Goal: Task Accomplishment & Management: Complete application form

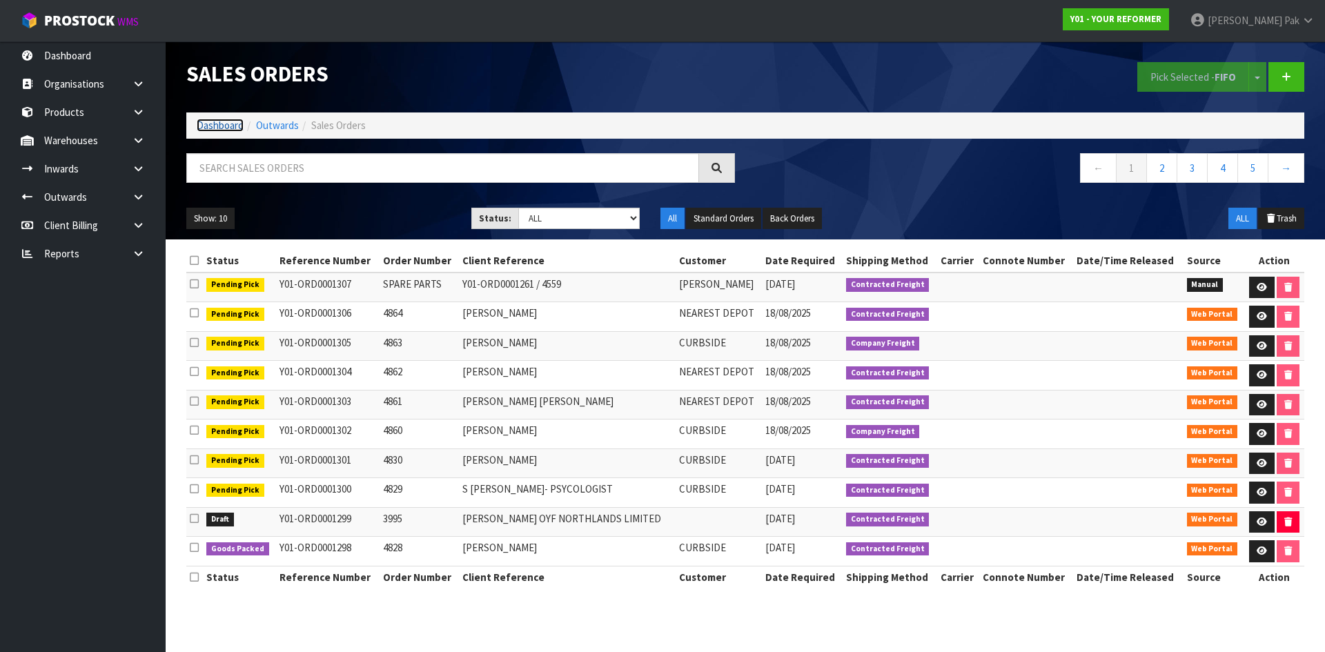
click at [226, 119] on link "Dashboard" at bounding box center [220, 125] width 47 height 13
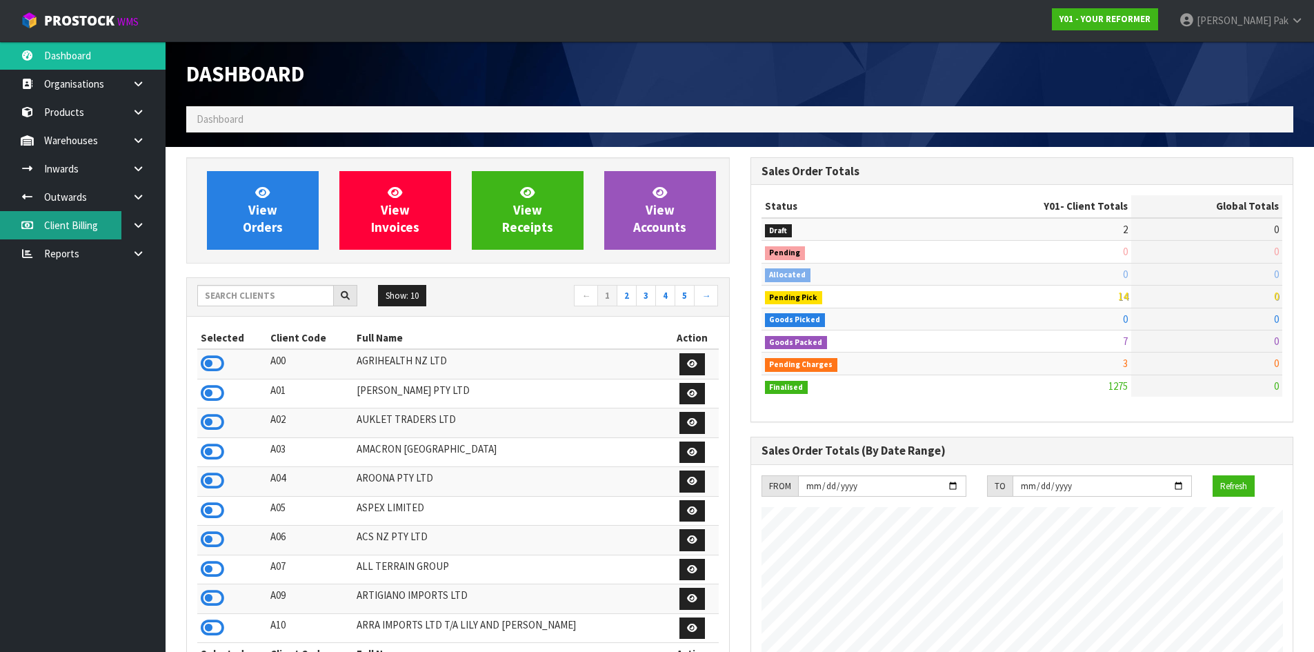
scroll to position [1045, 564]
click at [128, 169] on link at bounding box center [143, 169] width 44 height 28
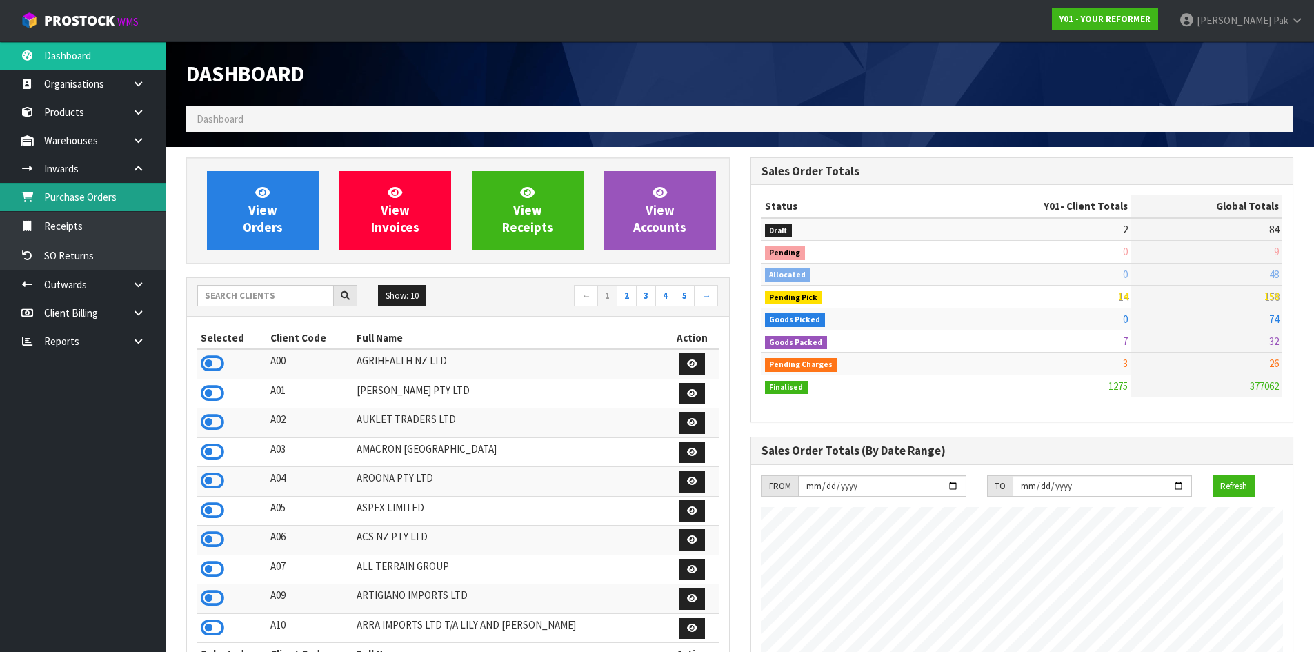
click at [105, 192] on link "Purchase Orders" at bounding box center [83, 197] width 166 height 28
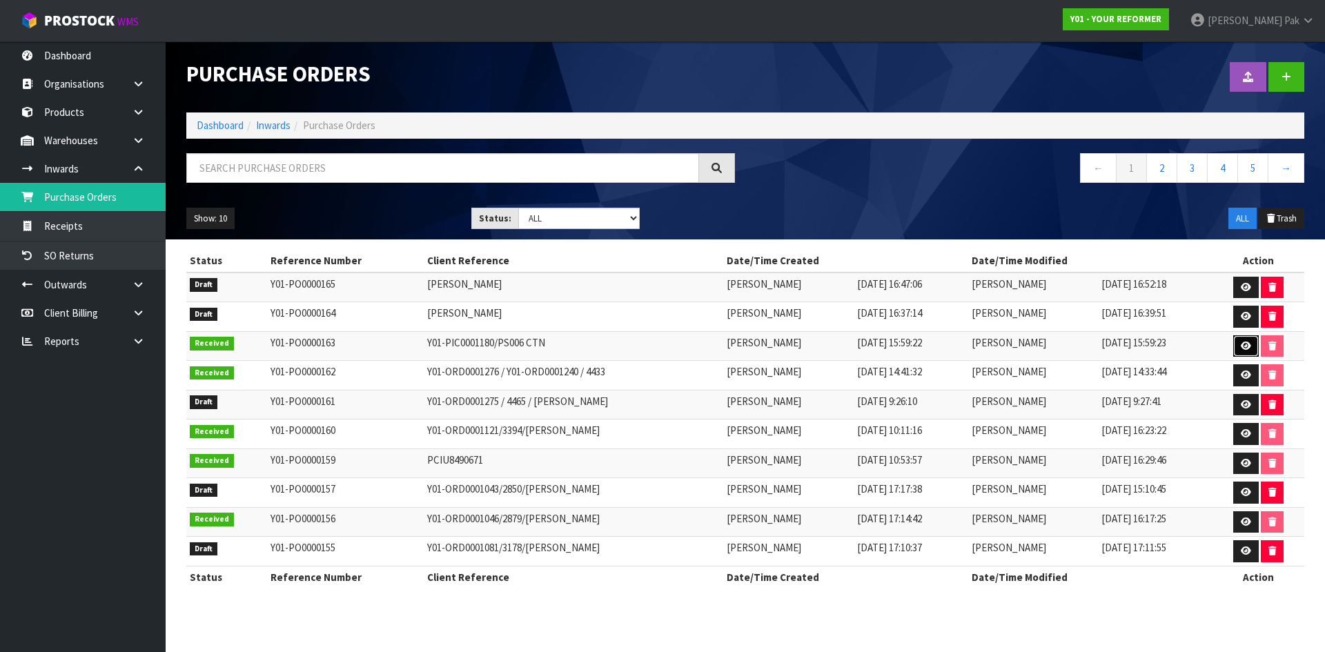
click at [1248, 340] on link at bounding box center [1246, 346] width 26 height 22
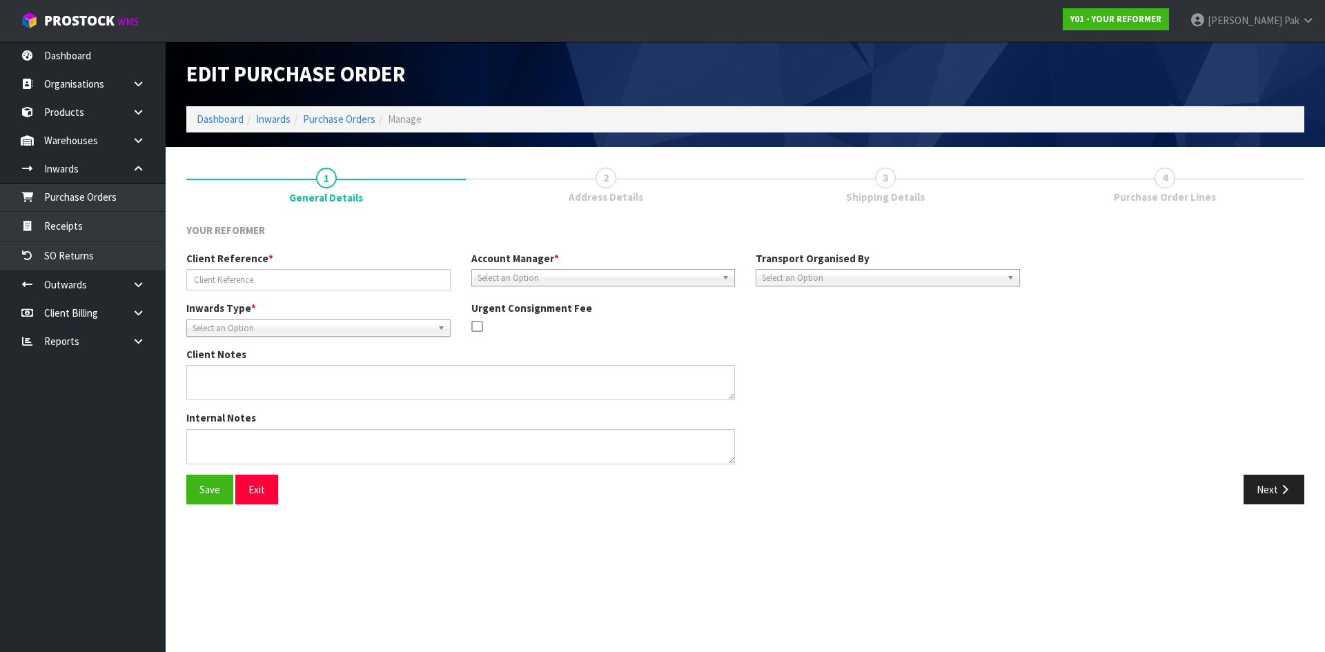
type input "Y01-PIC0001180/PS006 CTN"
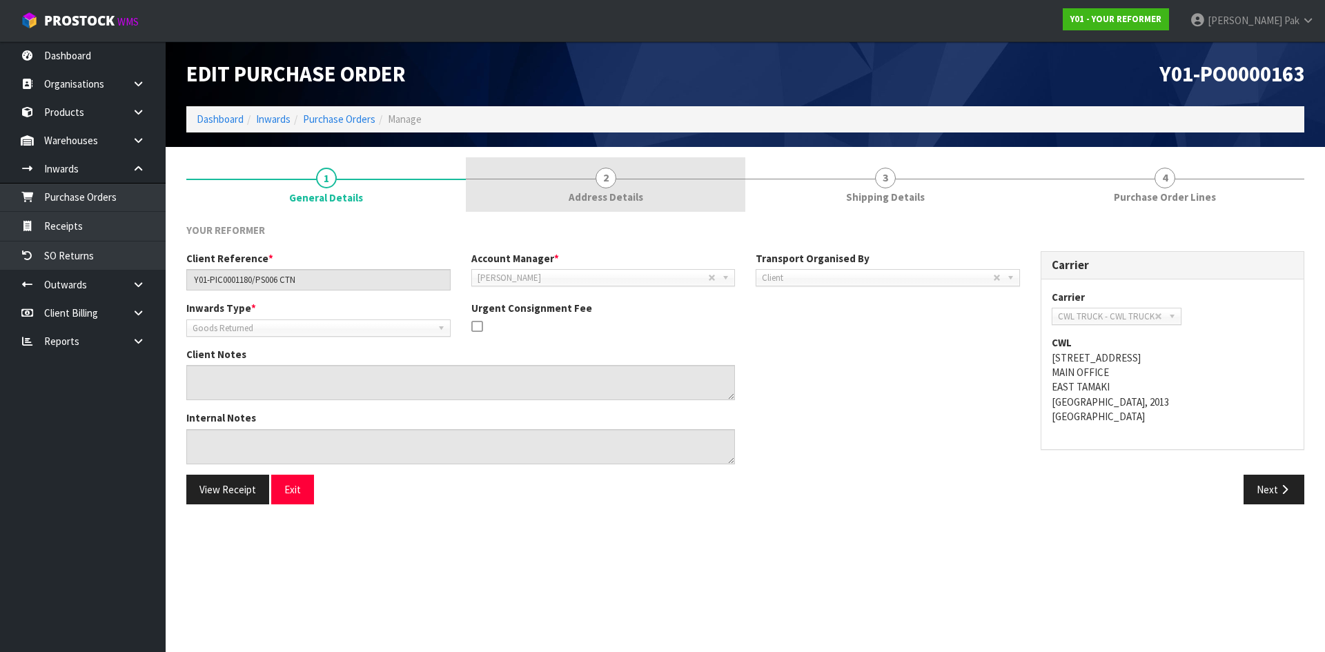
click at [622, 180] on link "2 Address Details" at bounding box center [605, 184] width 279 height 55
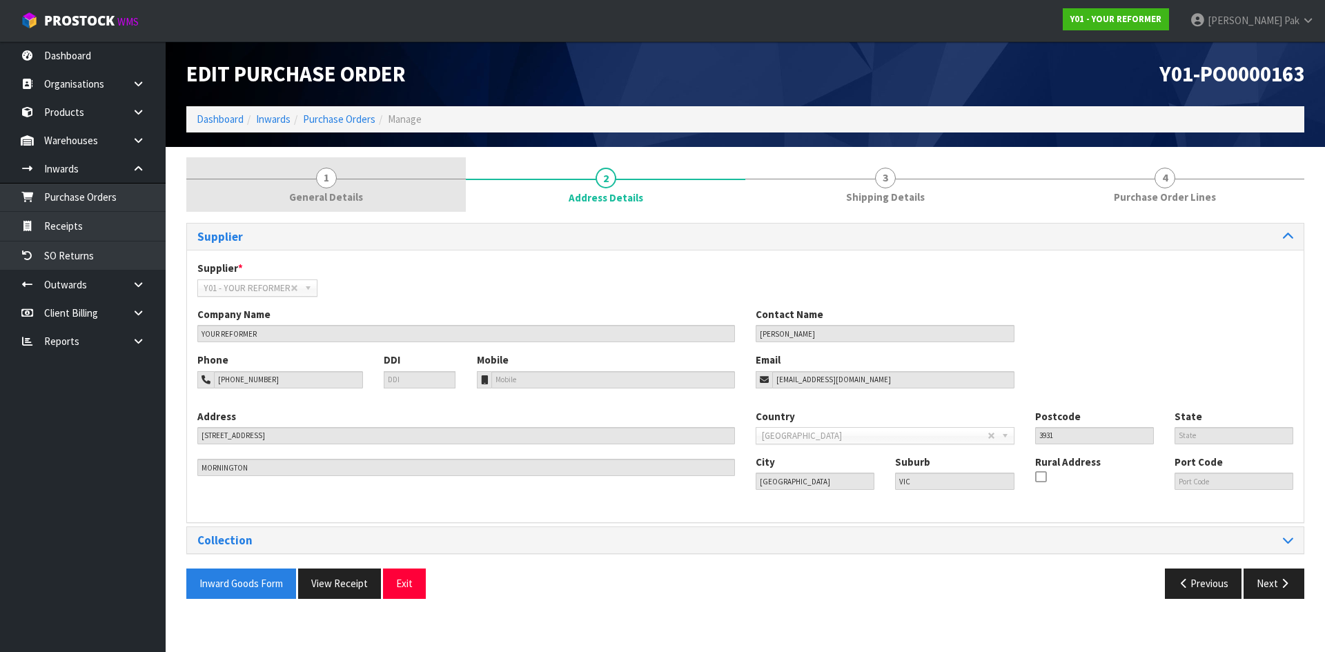
click at [440, 179] on div at bounding box center [325, 179] width 279 height 1
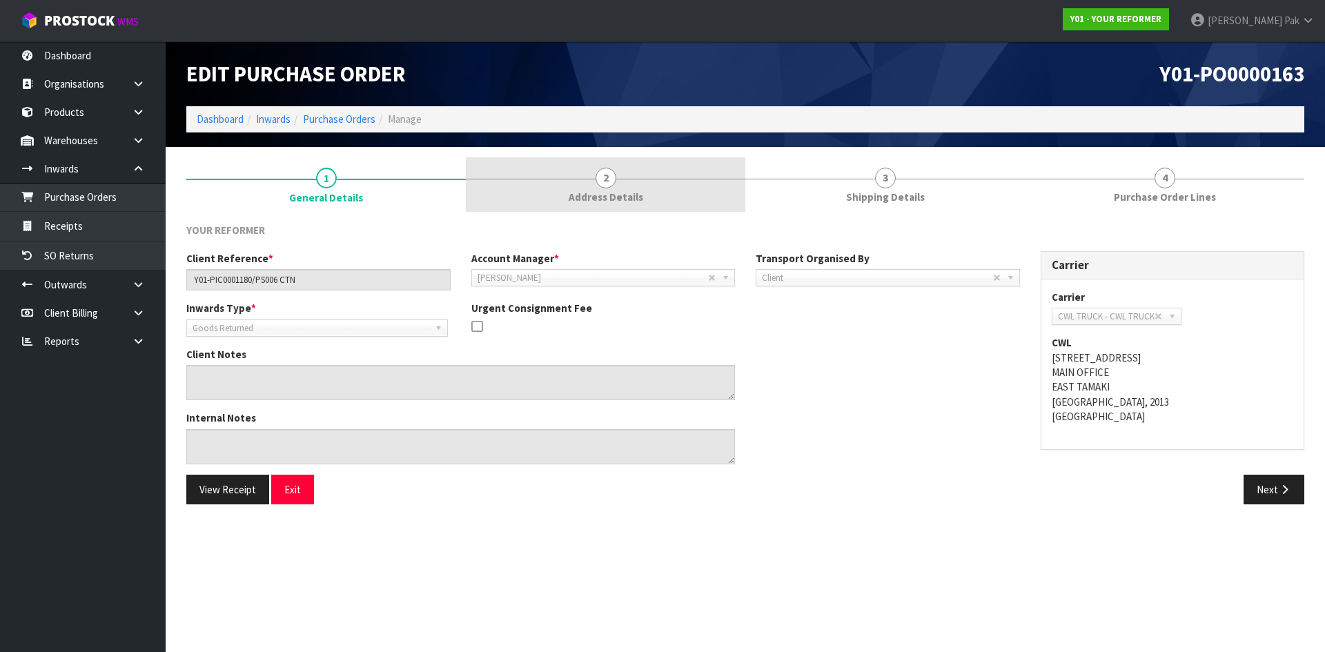
click at [611, 184] on span "2" at bounding box center [605, 178] width 21 height 21
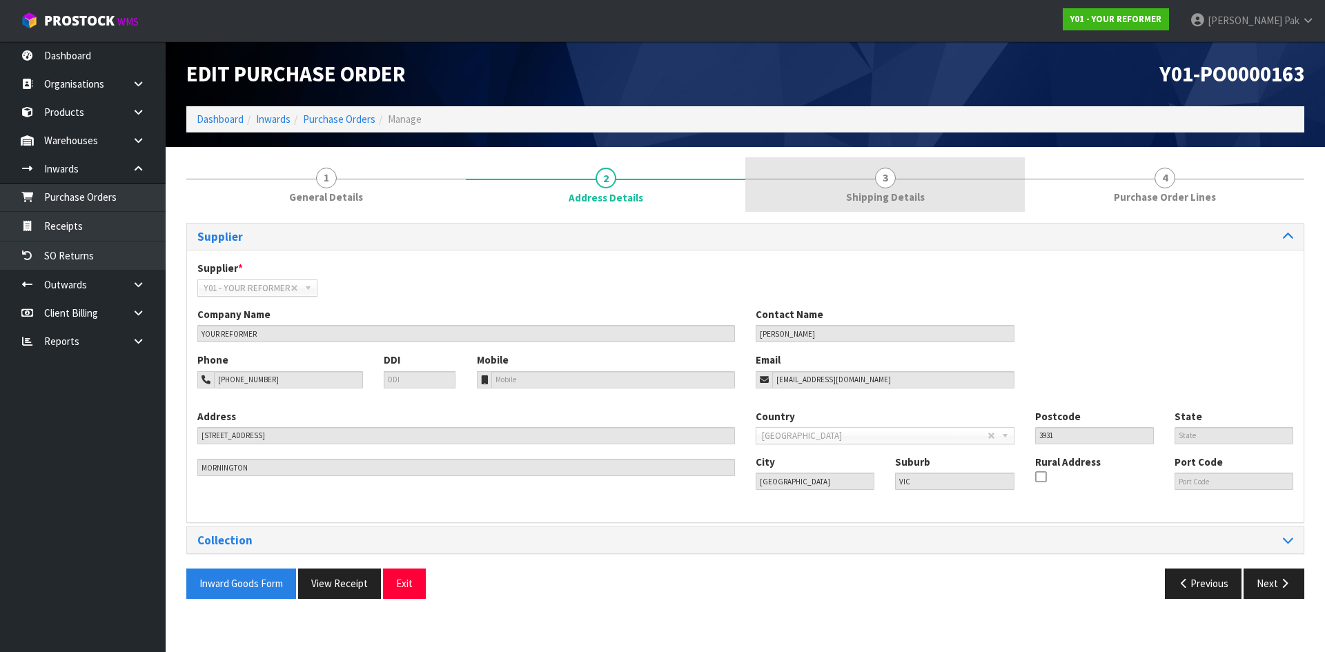
click at [878, 199] on span "Shipping Details" at bounding box center [885, 197] width 79 height 14
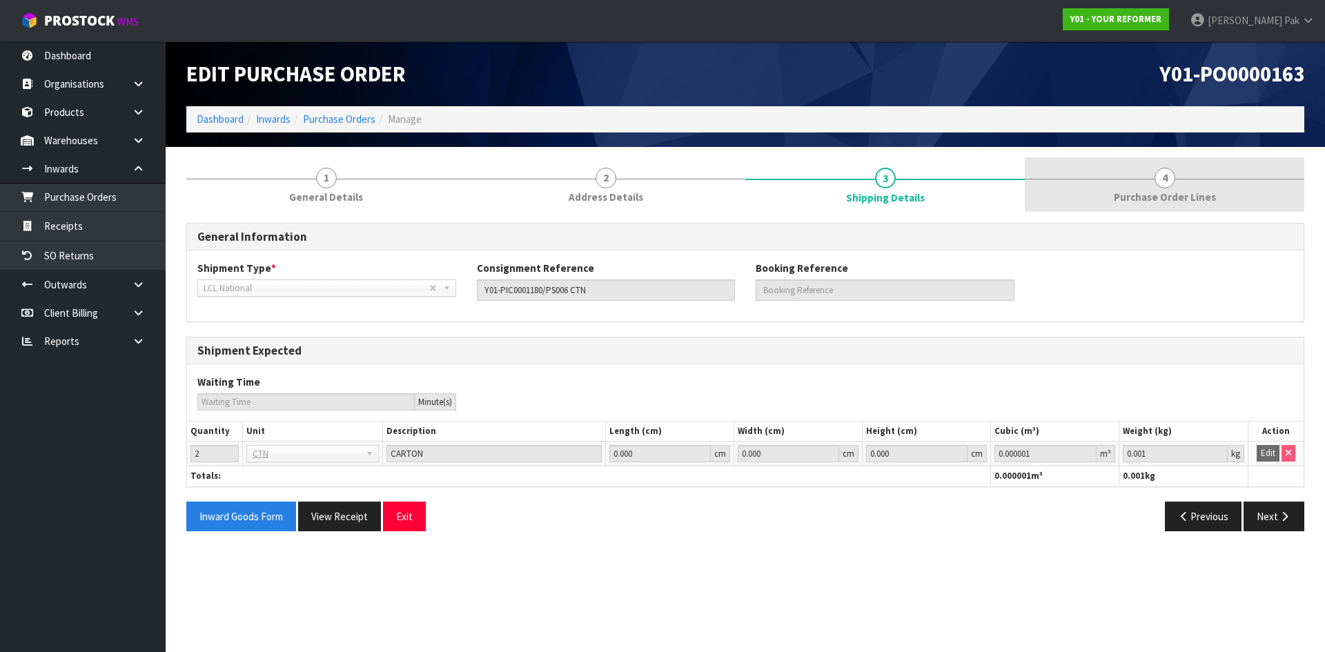
click at [1136, 181] on link "4 Purchase Order Lines" at bounding box center [1164, 184] width 279 height 55
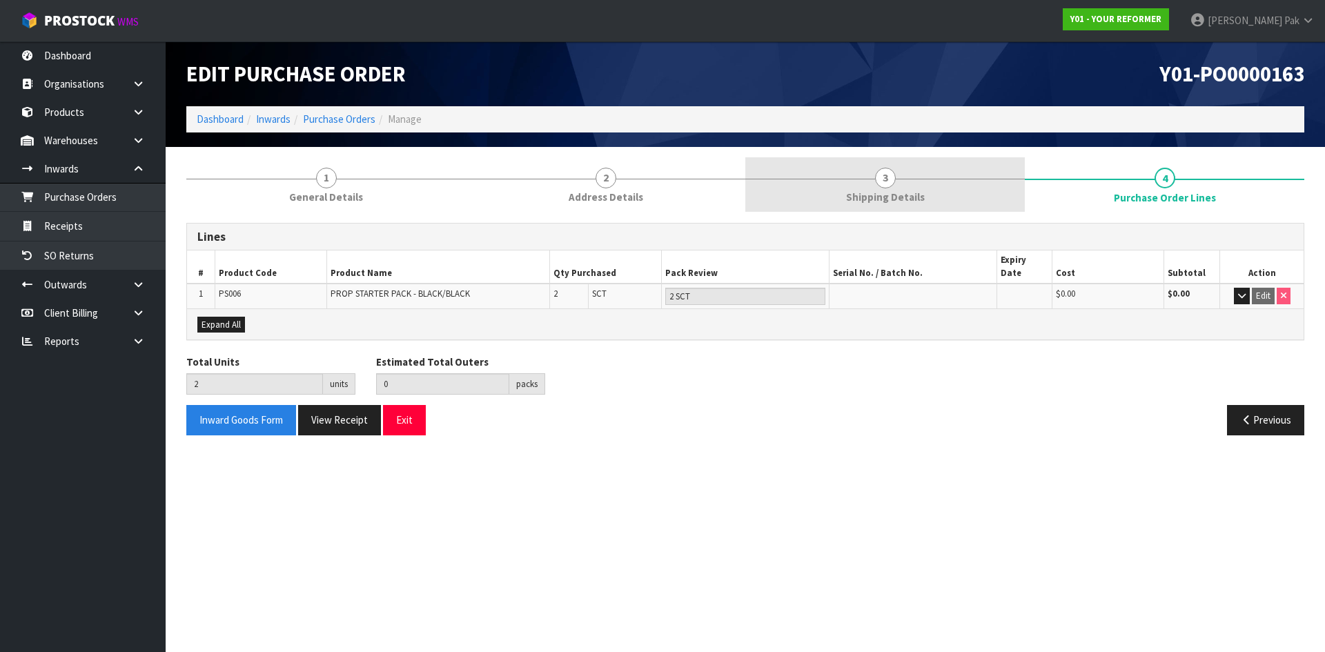
click at [974, 179] on link "3 Shipping Details" at bounding box center [884, 184] width 279 height 55
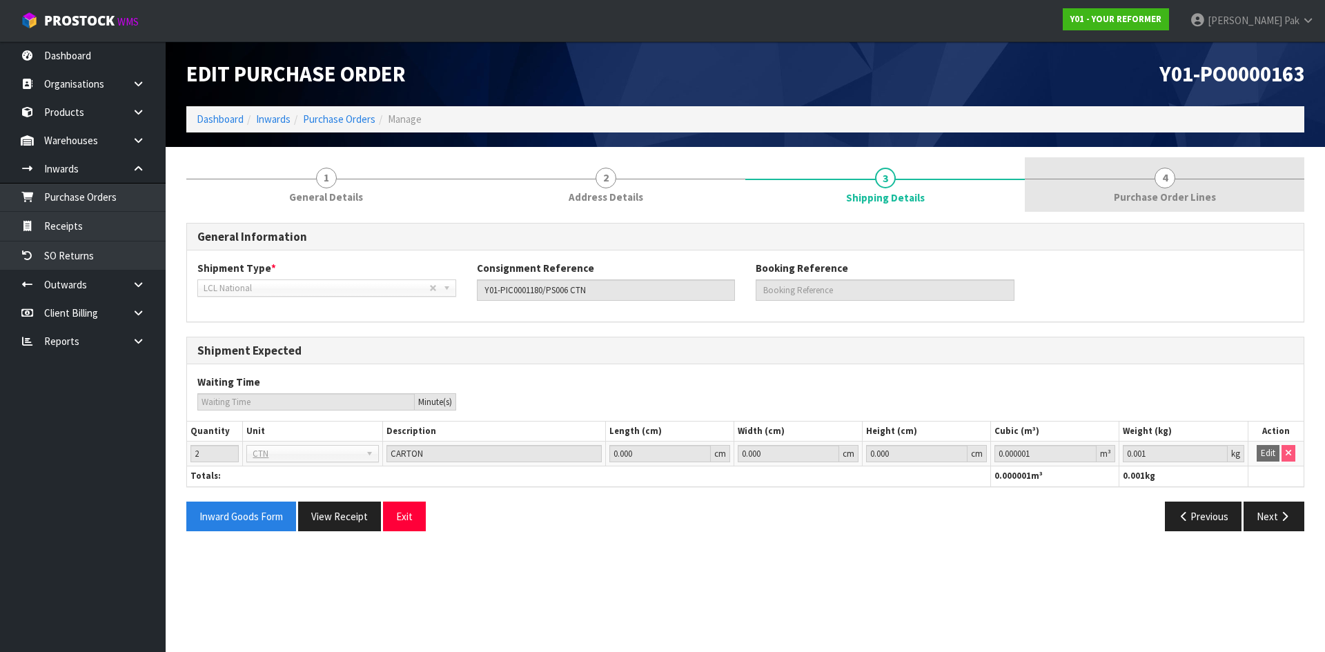
click at [1104, 191] on link "4 Purchase Order Lines" at bounding box center [1164, 184] width 279 height 55
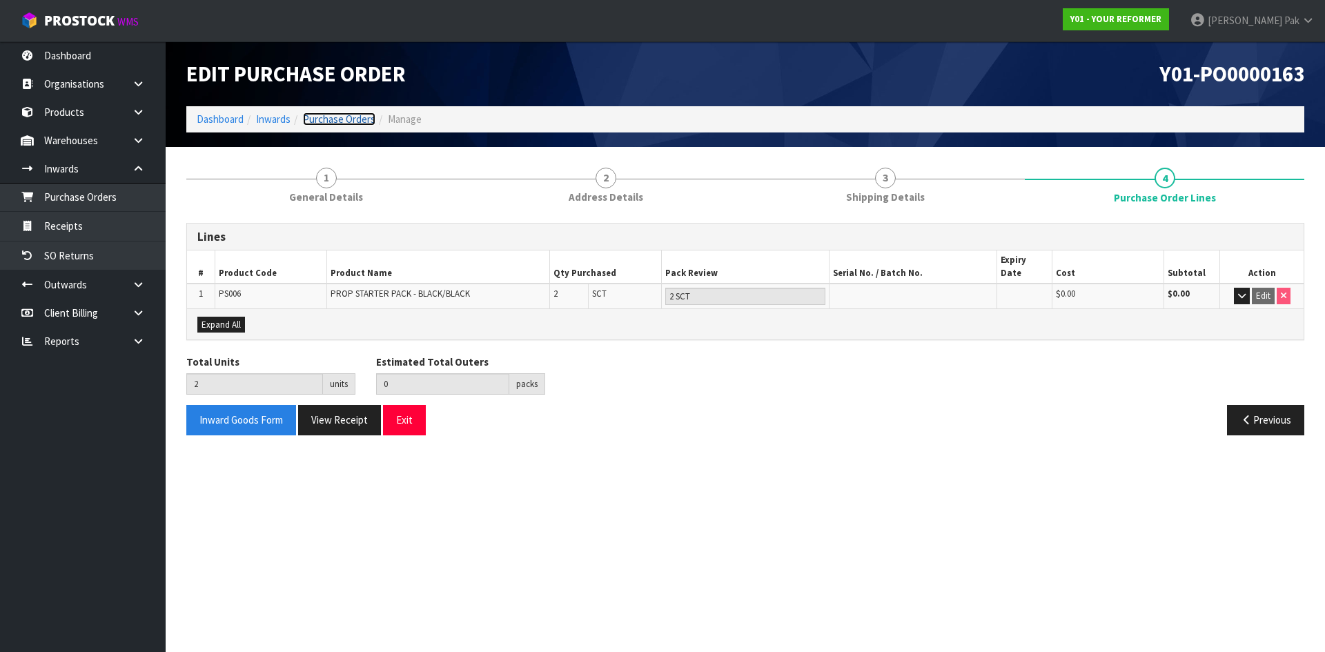
click at [353, 117] on link "Purchase Orders" at bounding box center [339, 118] width 72 height 13
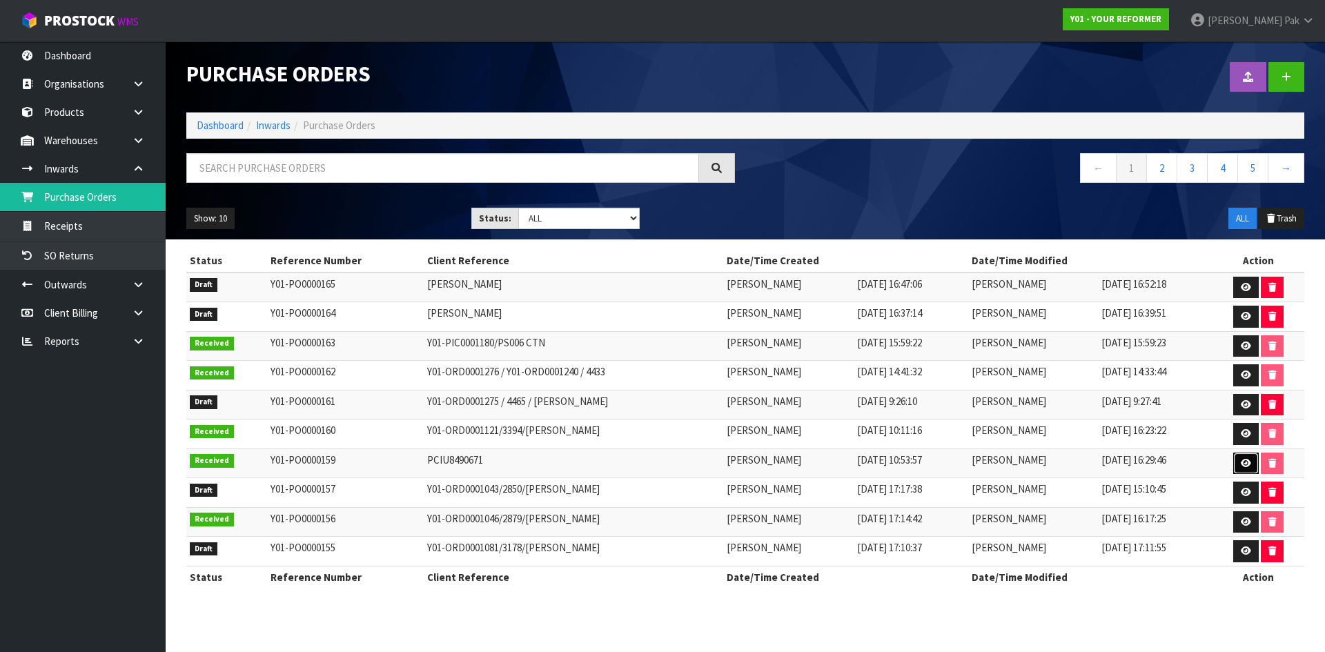
click at [1248, 462] on icon at bounding box center [1246, 463] width 10 height 9
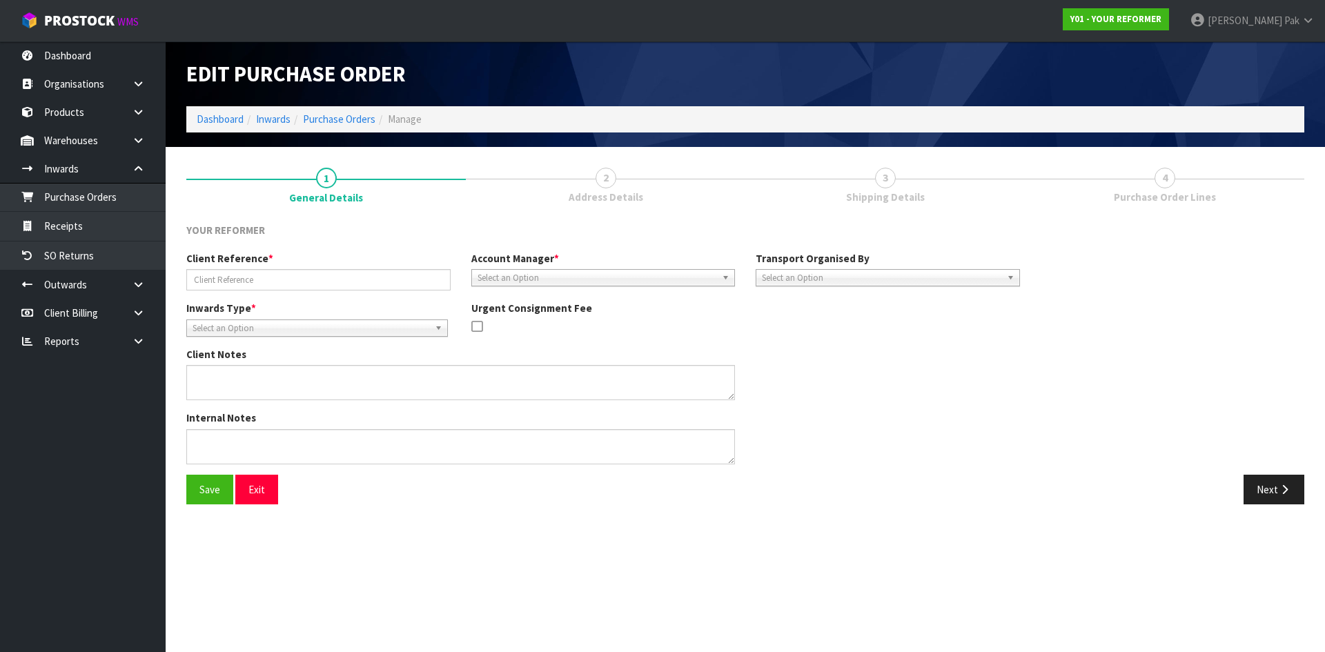
type input "PCIU8490671"
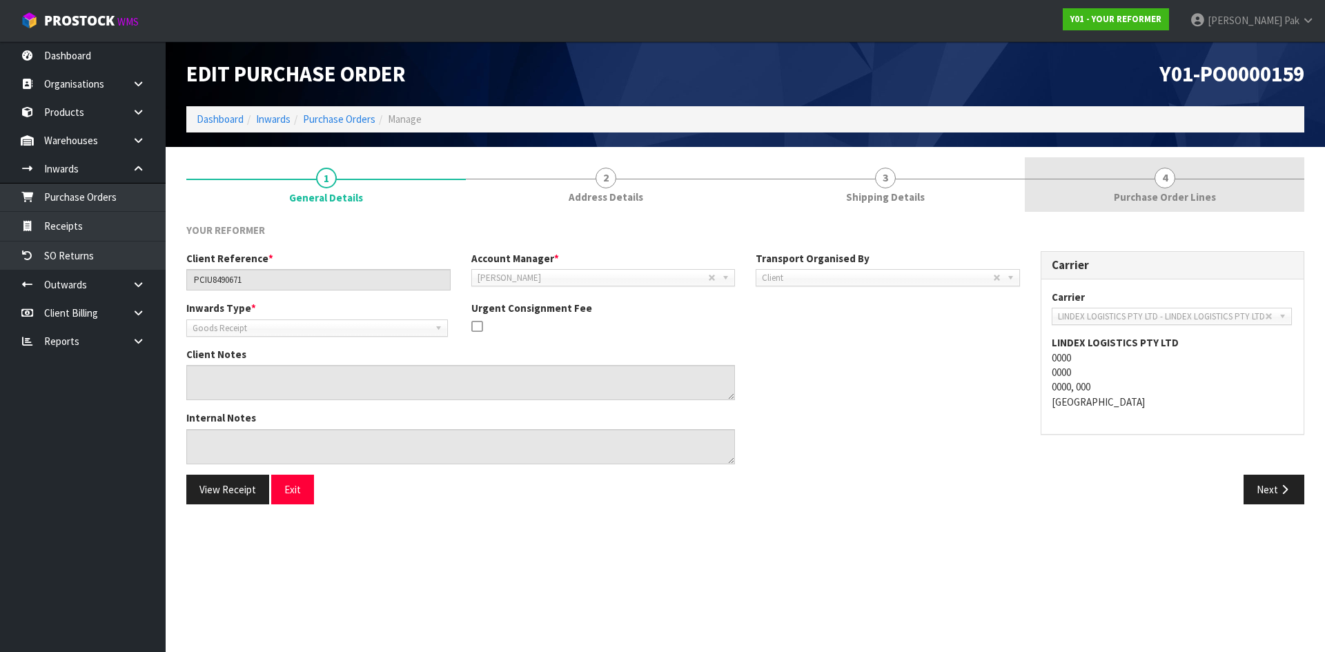
click at [1107, 190] on link "4 Purchase Order Lines" at bounding box center [1164, 184] width 279 height 55
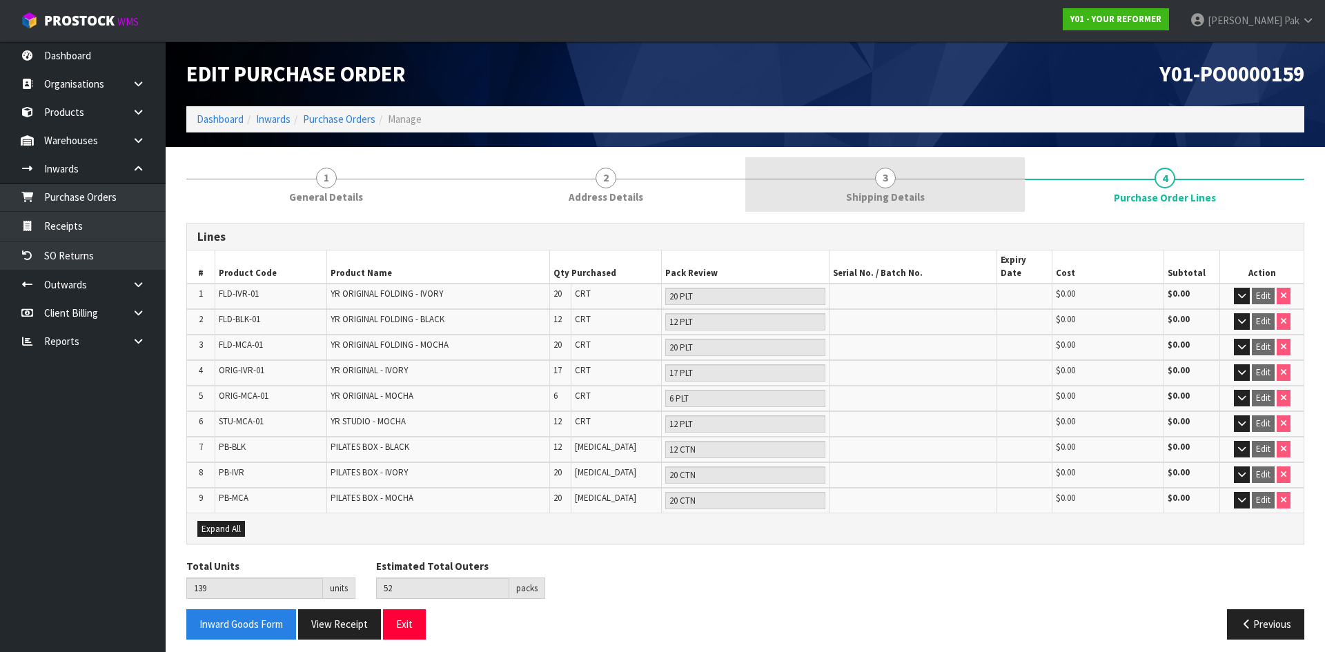
click at [945, 181] on link "3 Shipping Details" at bounding box center [884, 184] width 279 height 55
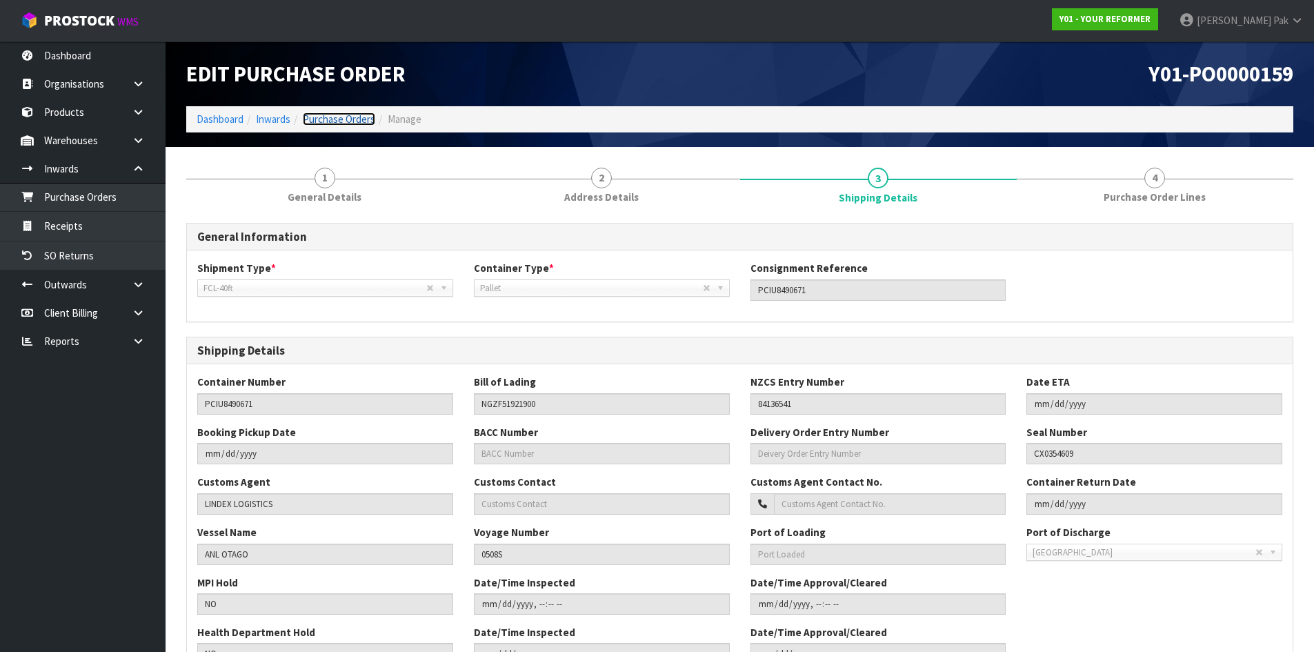
click at [320, 118] on link "Purchase Orders" at bounding box center [339, 118] width 72 height 13
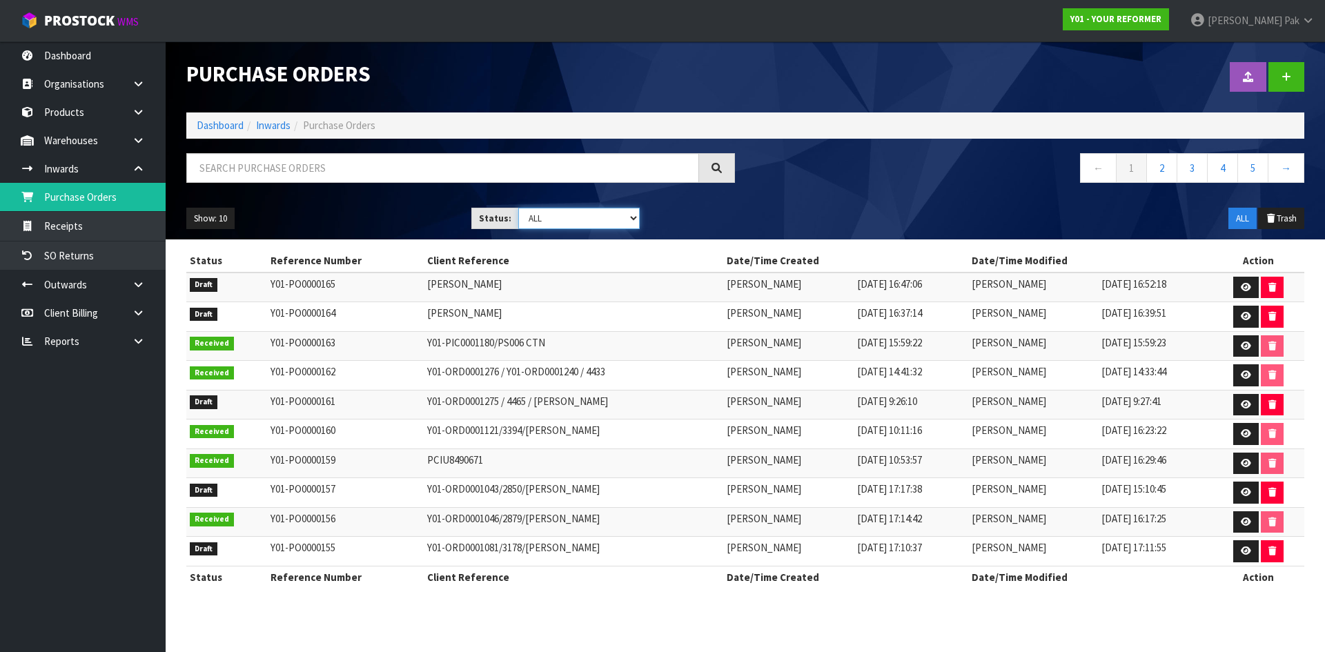
click at [632, 226] on select "Draft Pending Received Cancelled ALL" at bounding box center [579, 218] width 122 height 21
select select "string:9"
click at [518, 208] on select "Draft Pending Received Cancelled ALL" at bounding box center [579, 218] width 122 height 21
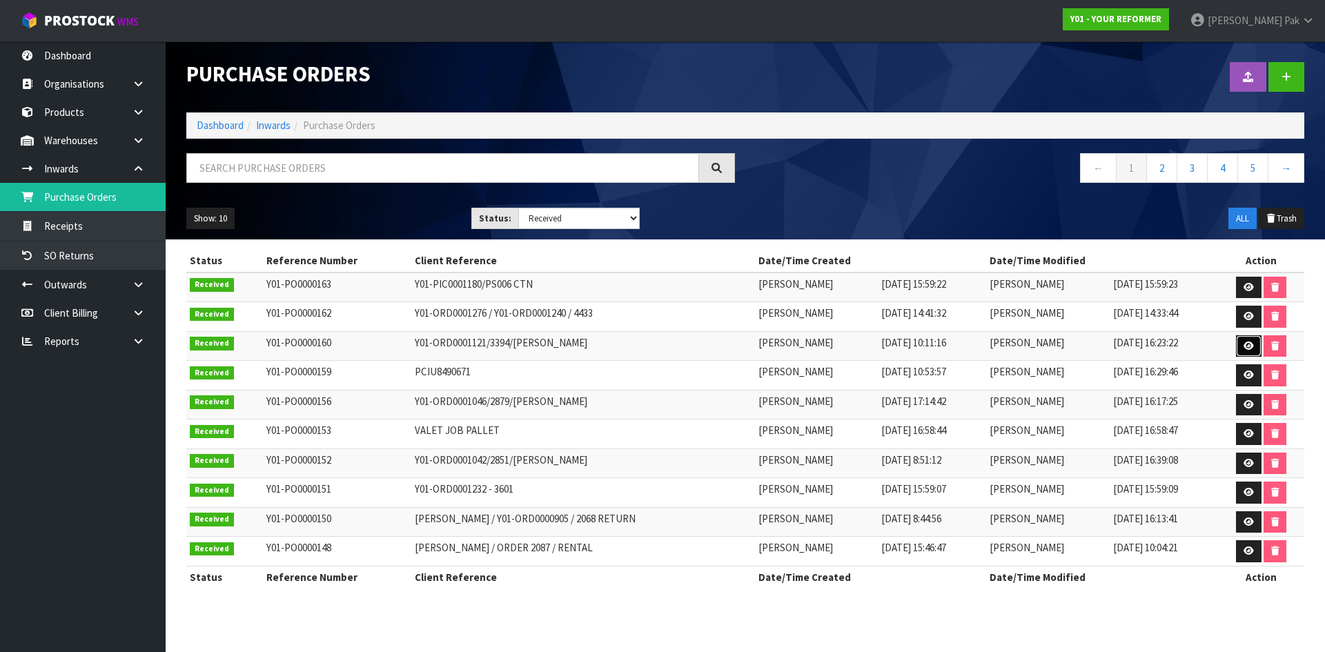
click at [1240, 346] on link at bounding box center [1249, 346] width 26 height 22
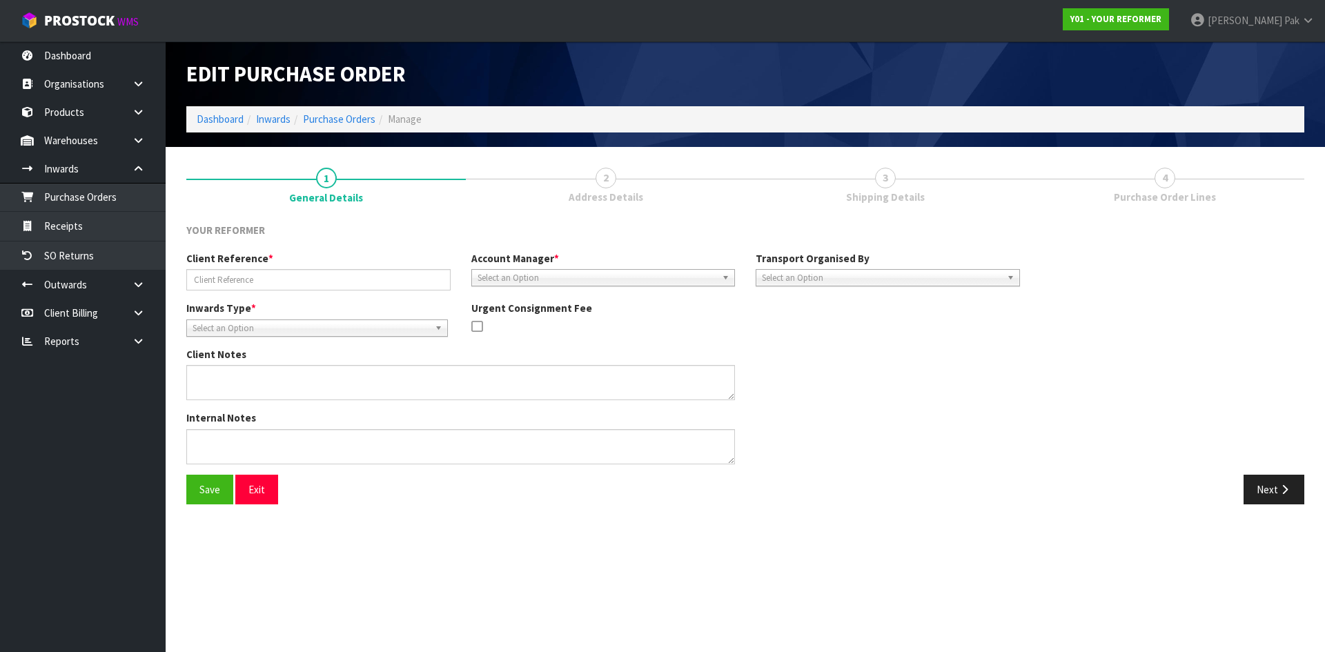
type input "Y01-ORD0001121/3394/[PERSON_NAME]"
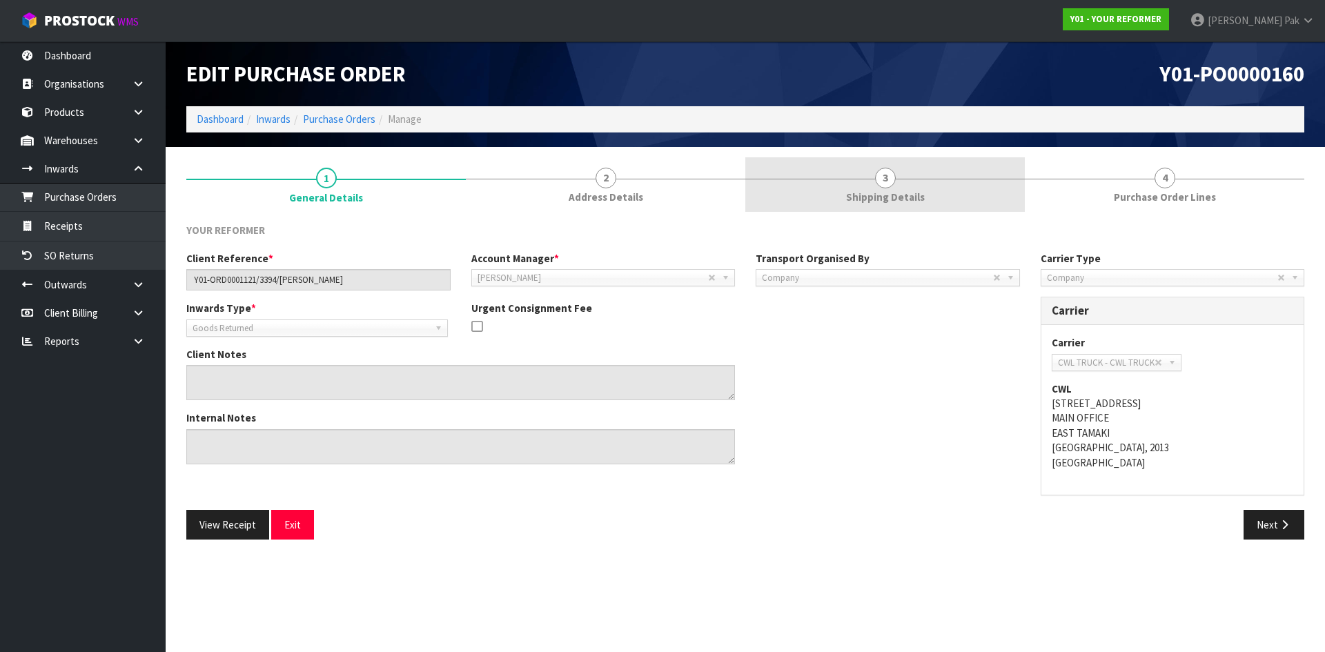
click at [906, 206] on link "3 Shipping Details" at bounding box center [884, 184] width 279 height 55
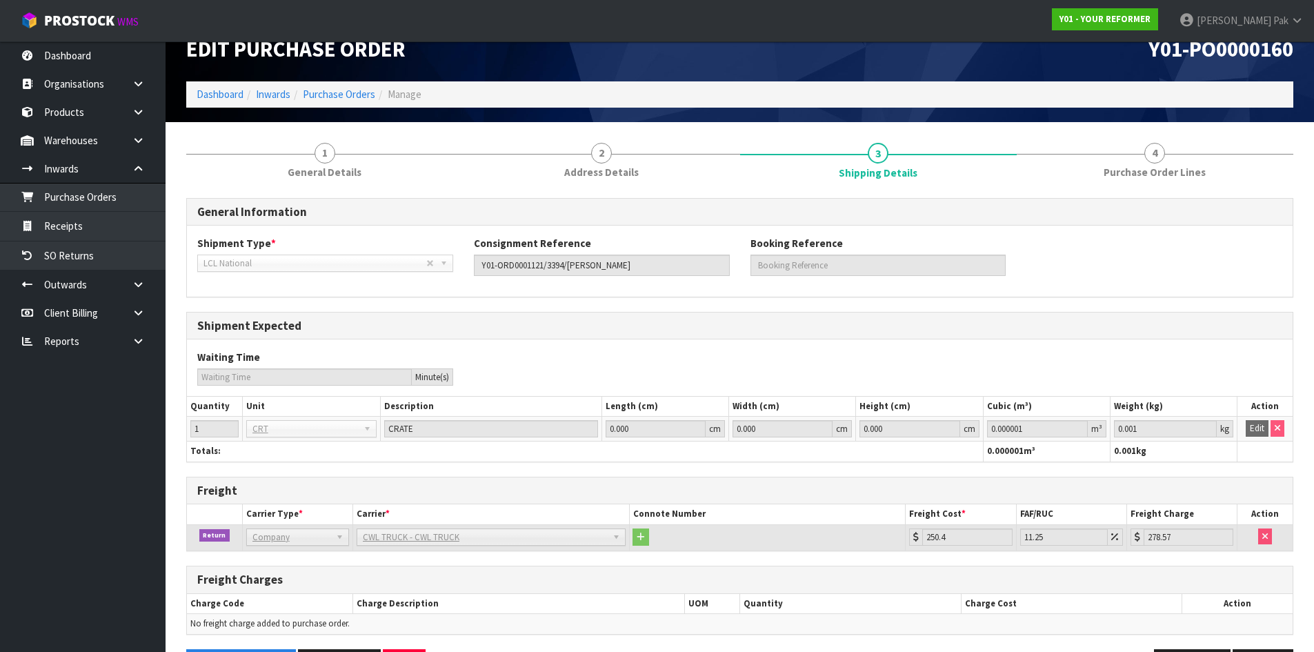
scroll to position [3, 0]
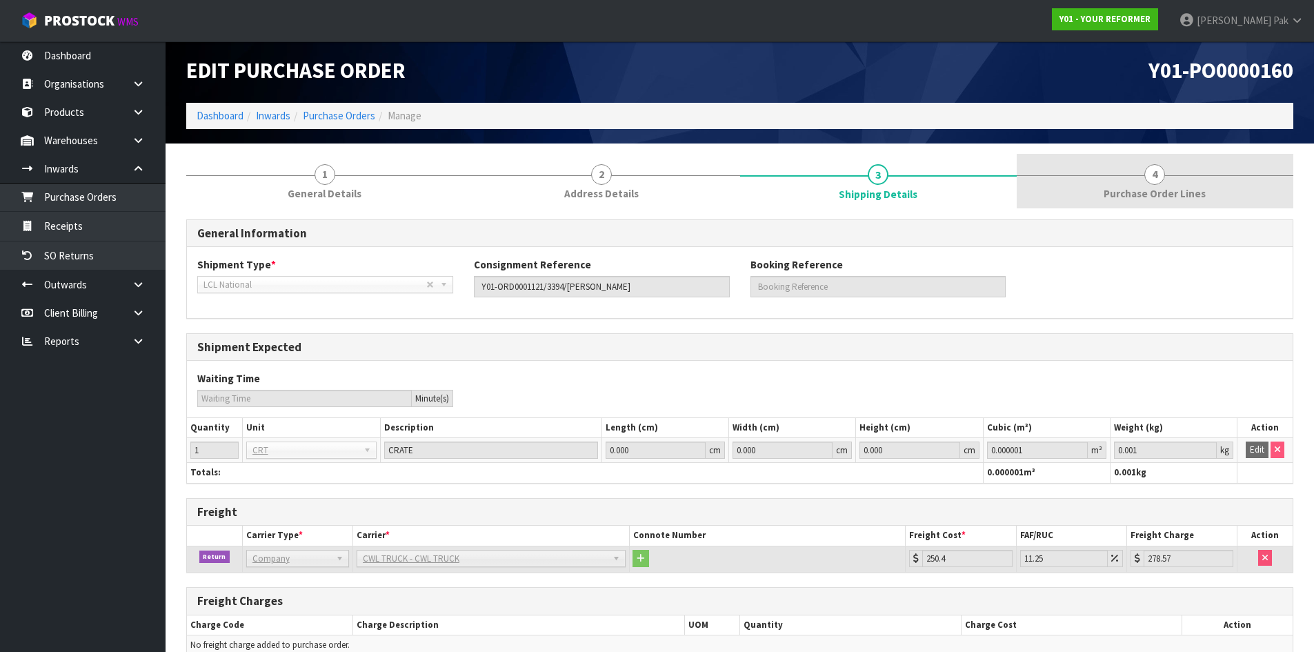
click at [1156, 204] on link "4 Purchase Order Lines" at bounding box center [1155, 181] width 277 height 55
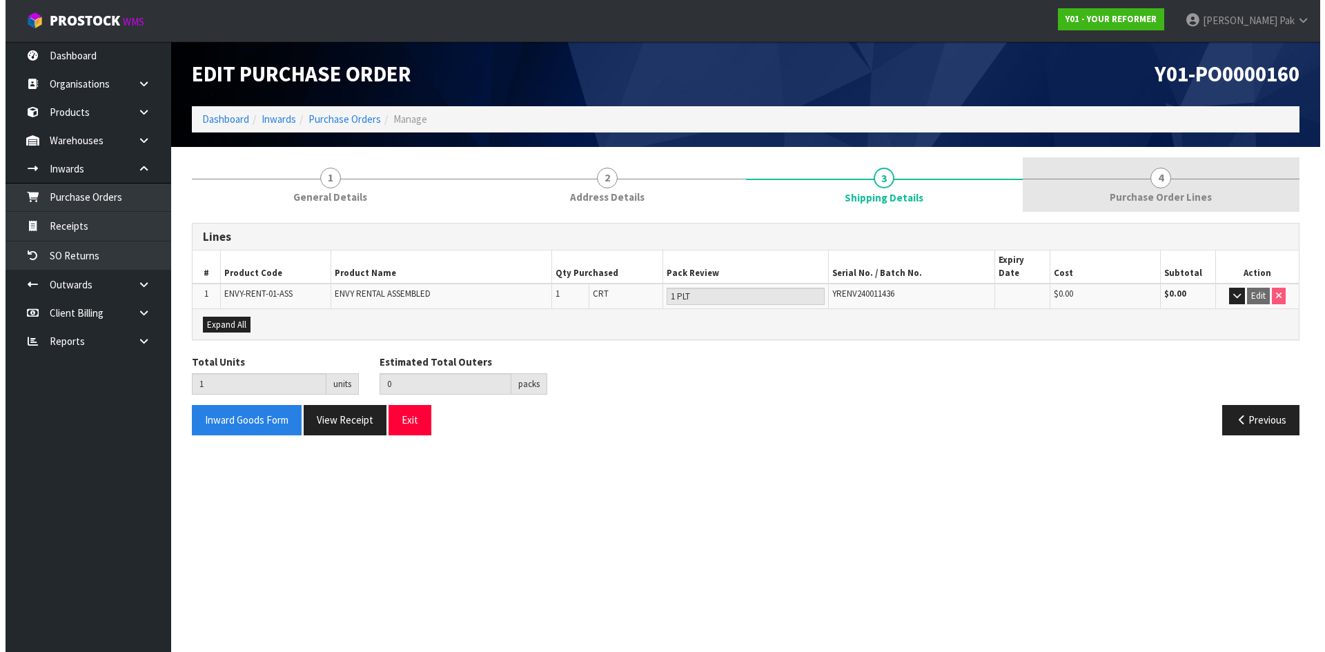
scroll to position [0, 0]
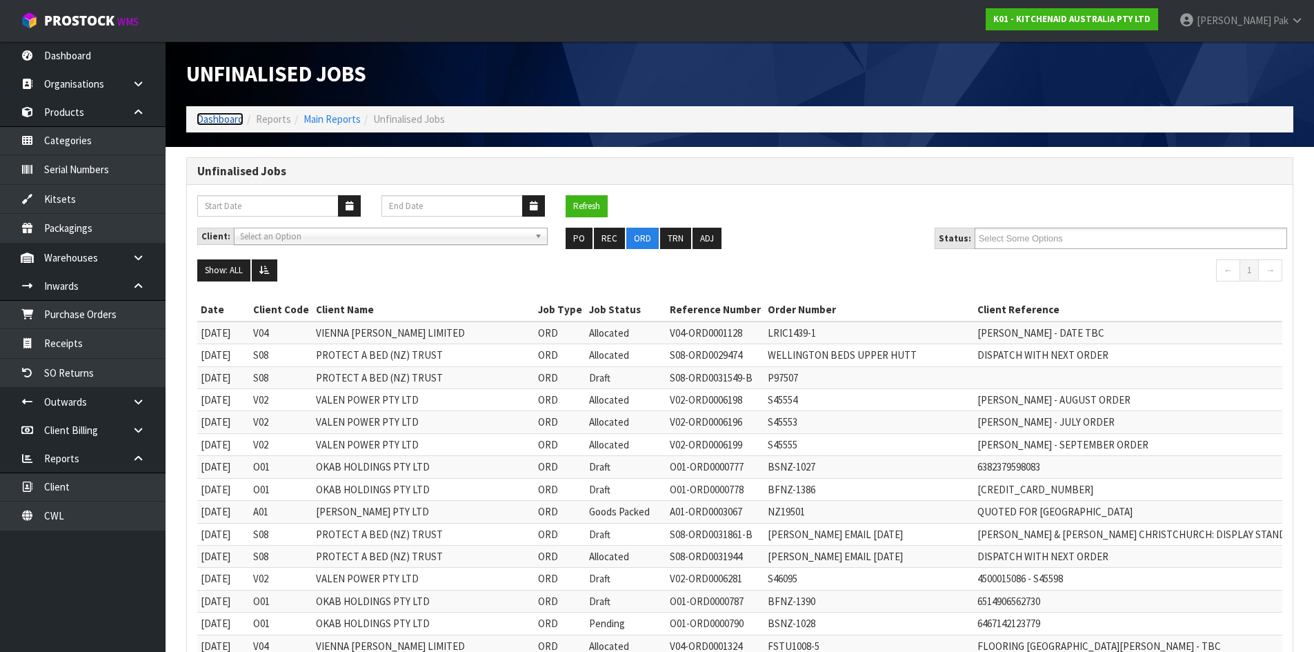
click at [215, 116] on link "Dashboard" at bounding box center [220, 118] width 47 height 13
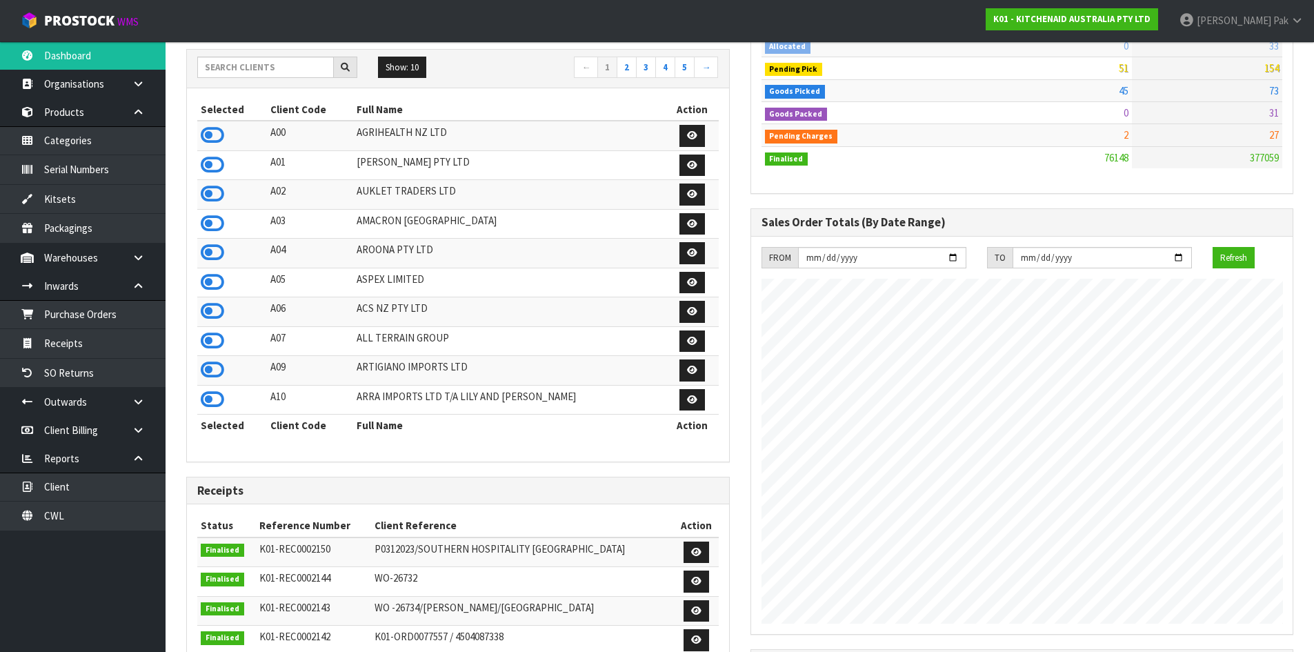
scroll to position [207, 0]
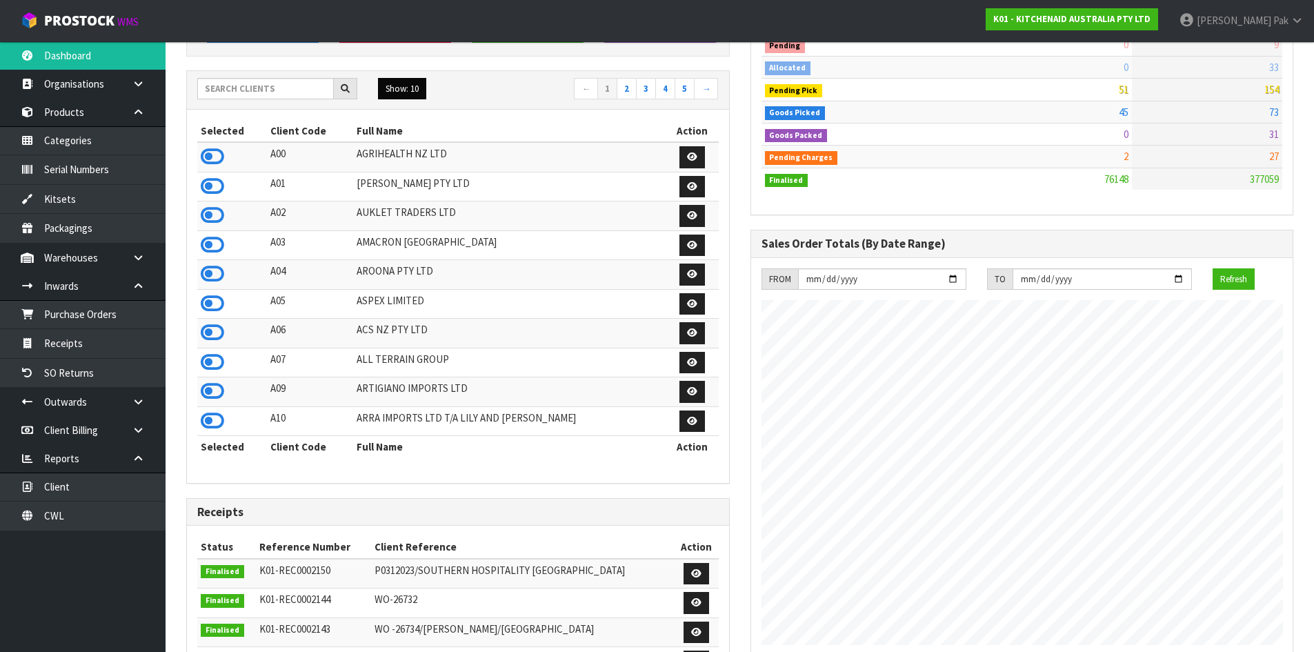
click at [417, 87] on button "Show: 10" at bounding box center [402, 89] width 48 height 22
click at [424, 164] on link "50" at bounding box center [433, 170] width 109 height 19
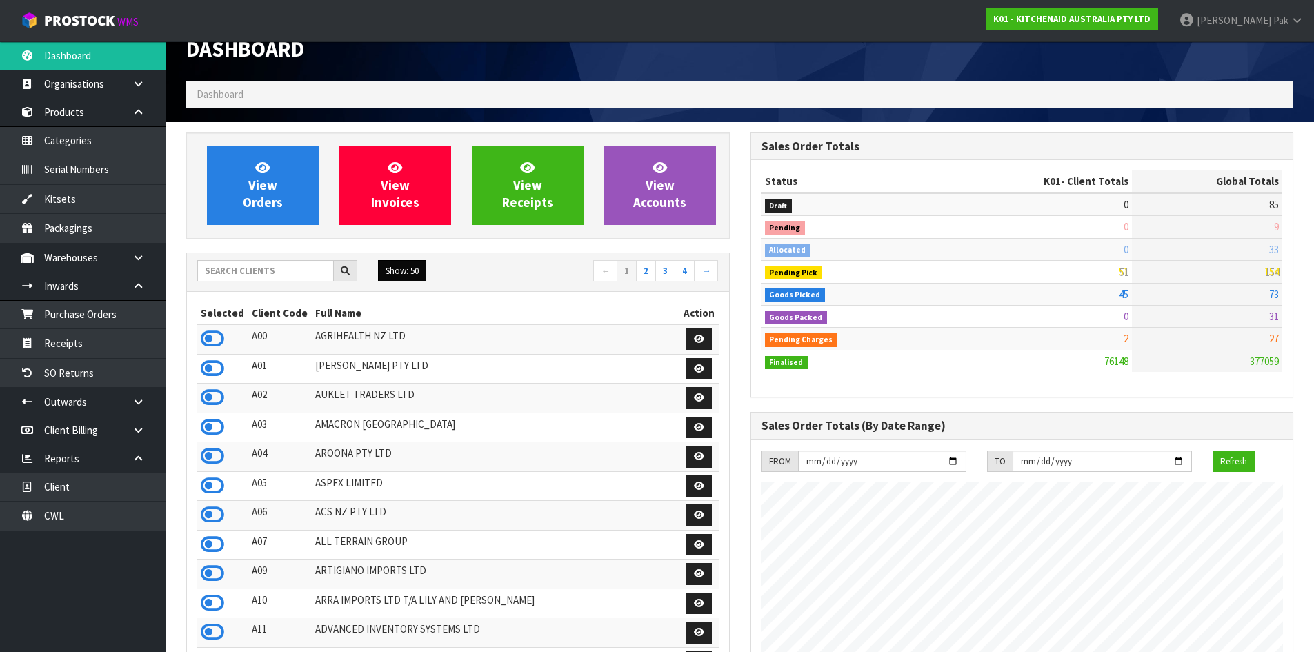
scroll to position [0, 0]
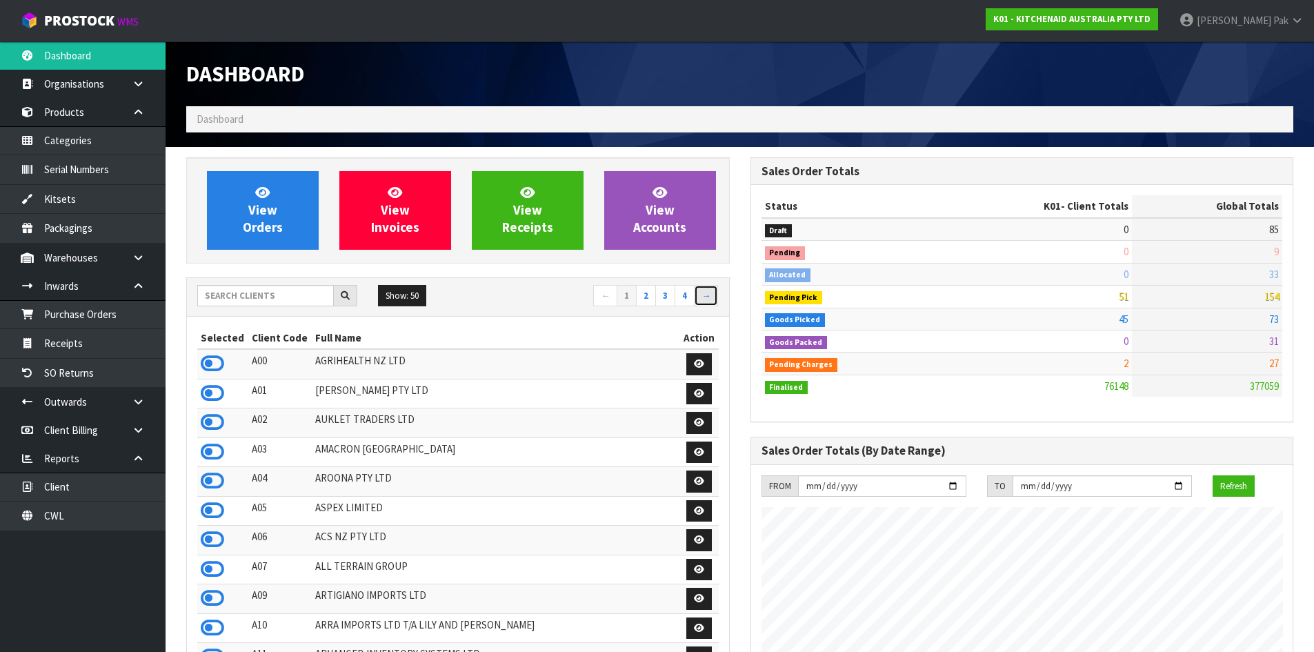
click at [700, 297] on link "→" at bounding box center [706, 296] width 24 height 22
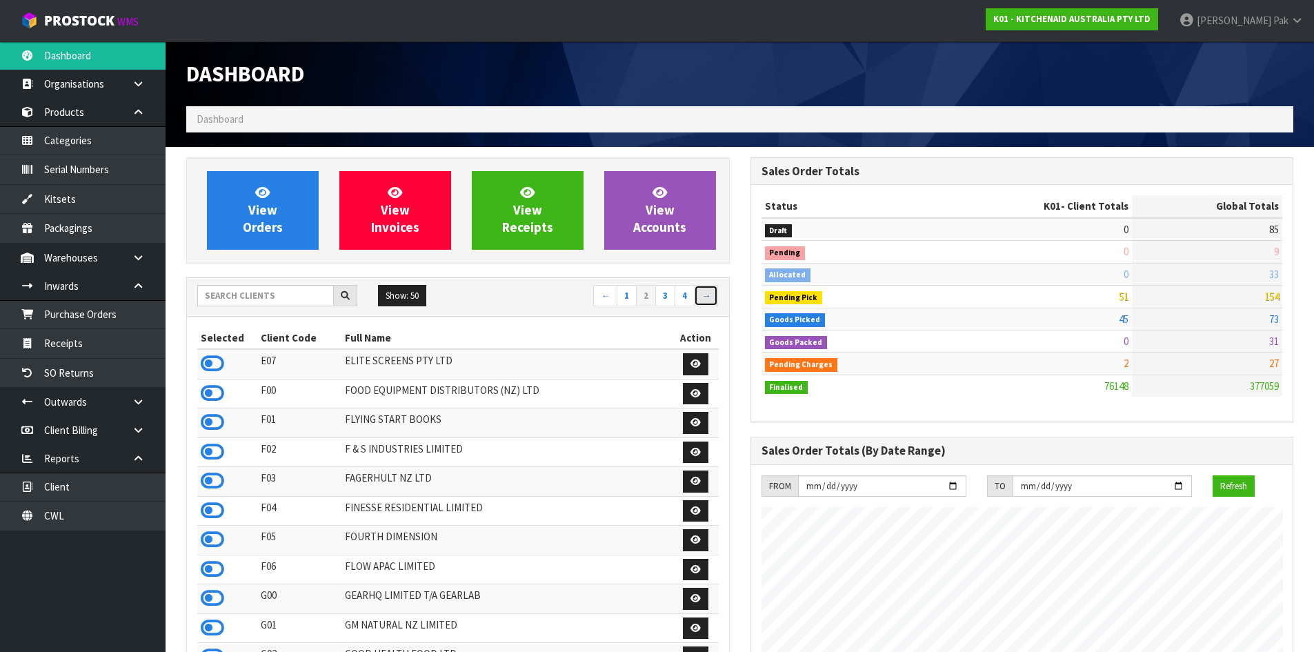
click at [700, 293] on link "→" at bounding box center [706, 296] width 24 height 22
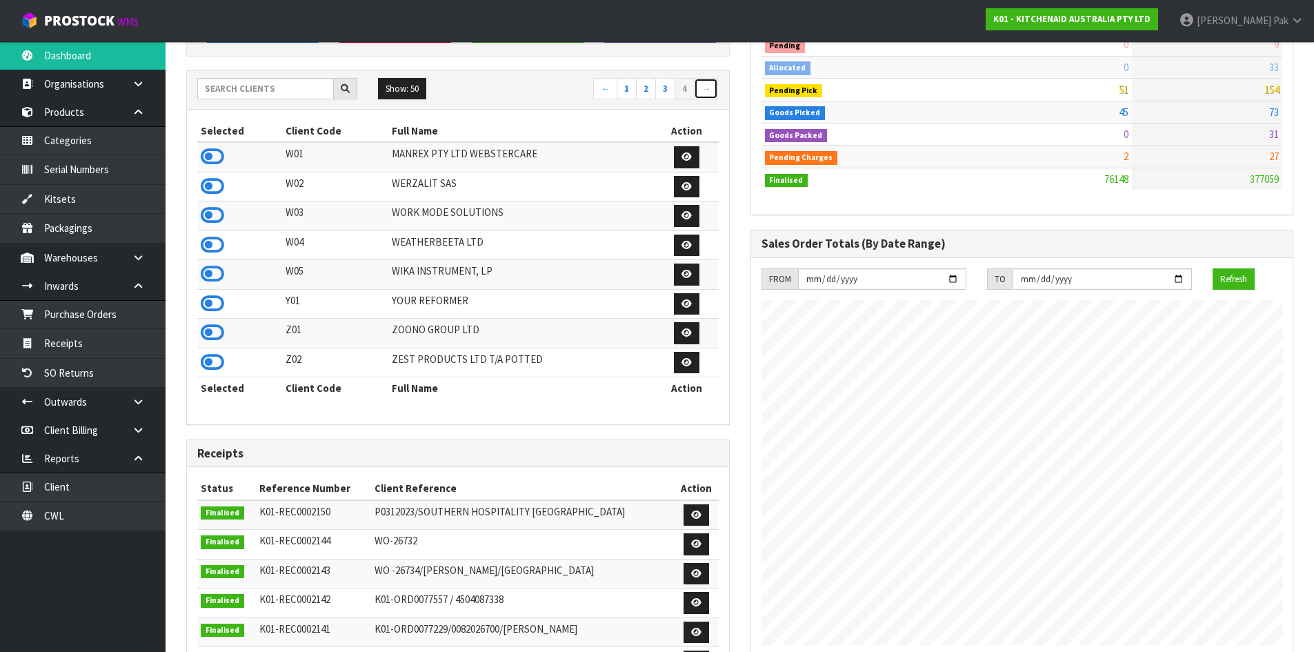
scroll to position [138, 0]
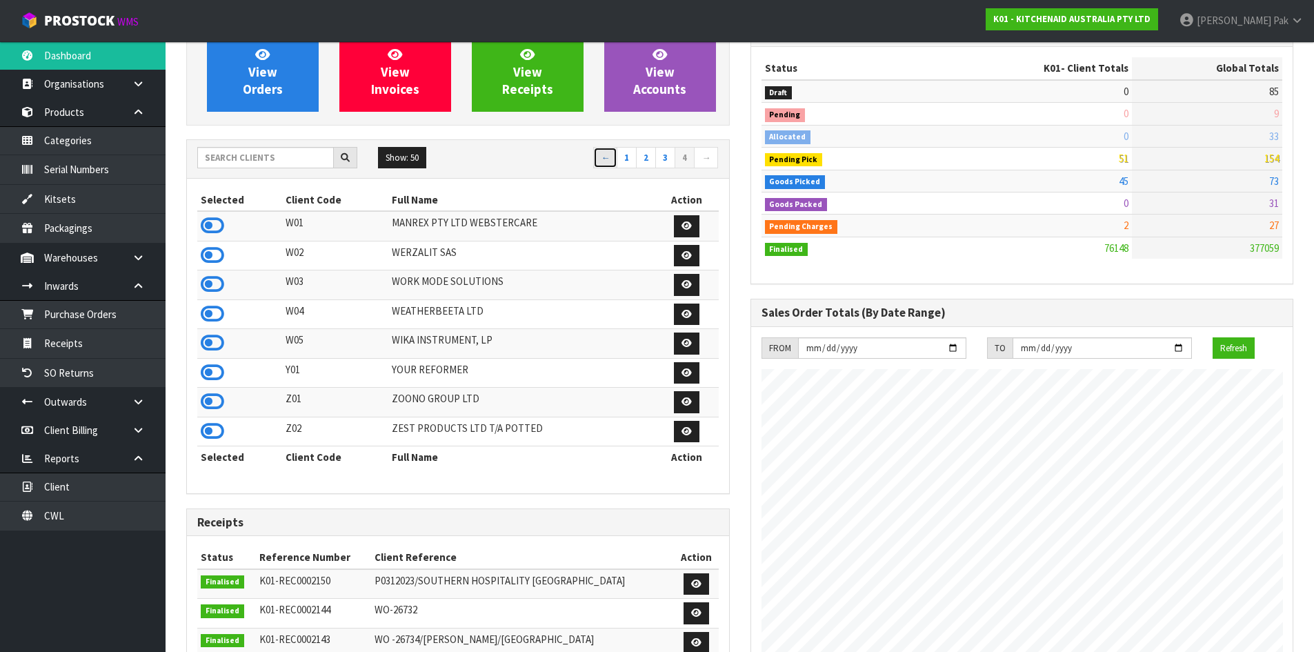
click at [607, 154] on link "←" at bounding box center [605, 158] width 24 height 22
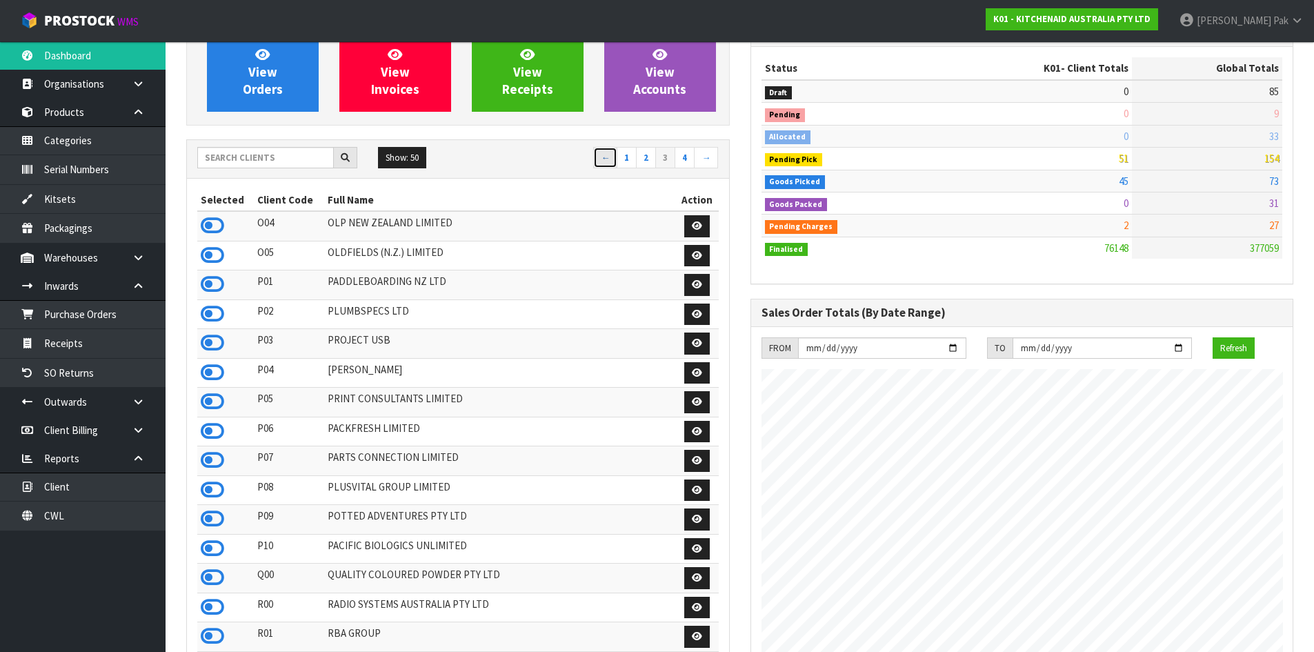
click at [607, 152] on link "←" at bounding box center [605, 158] width 24 height 22
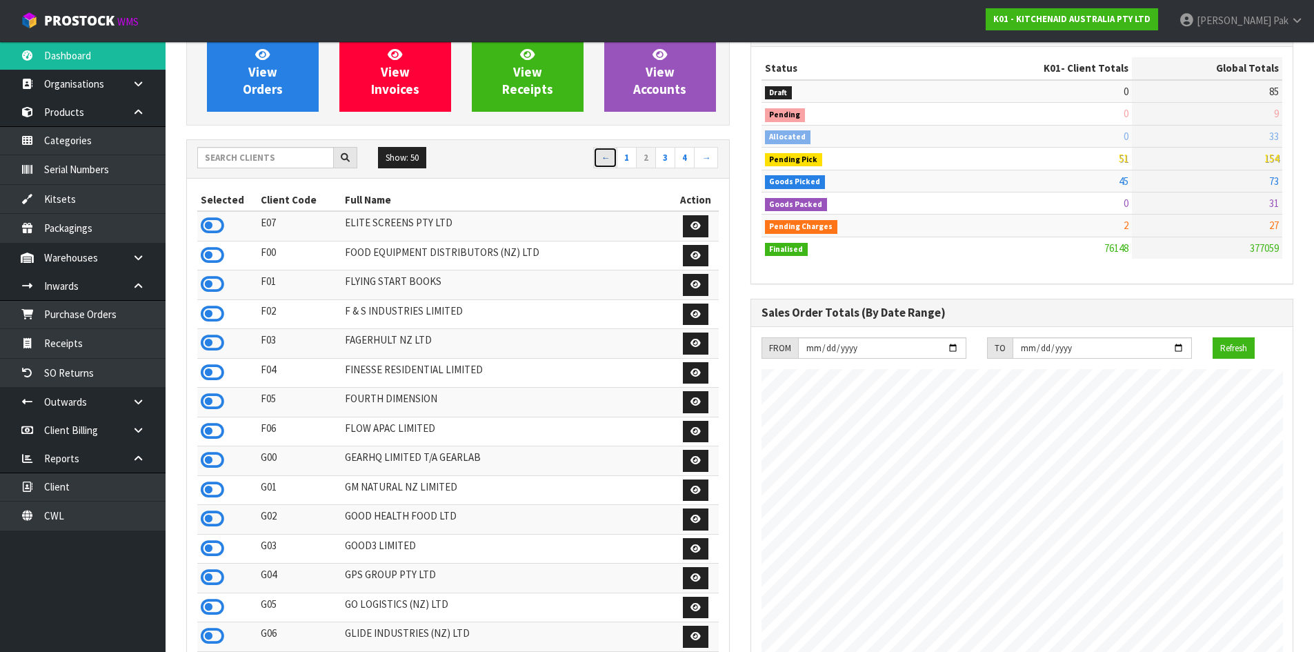
click at [607, 152] on link "←" at bounding box center [605, 158] width 24 height 22
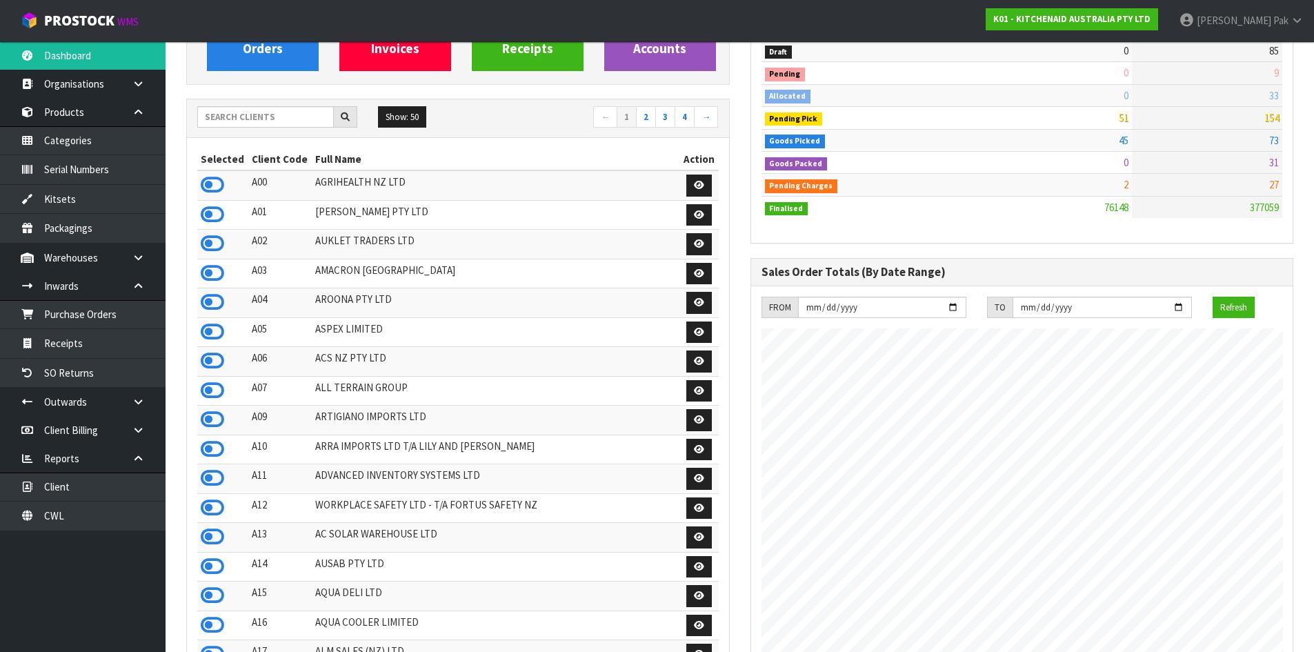
scroll to position [0, 0]
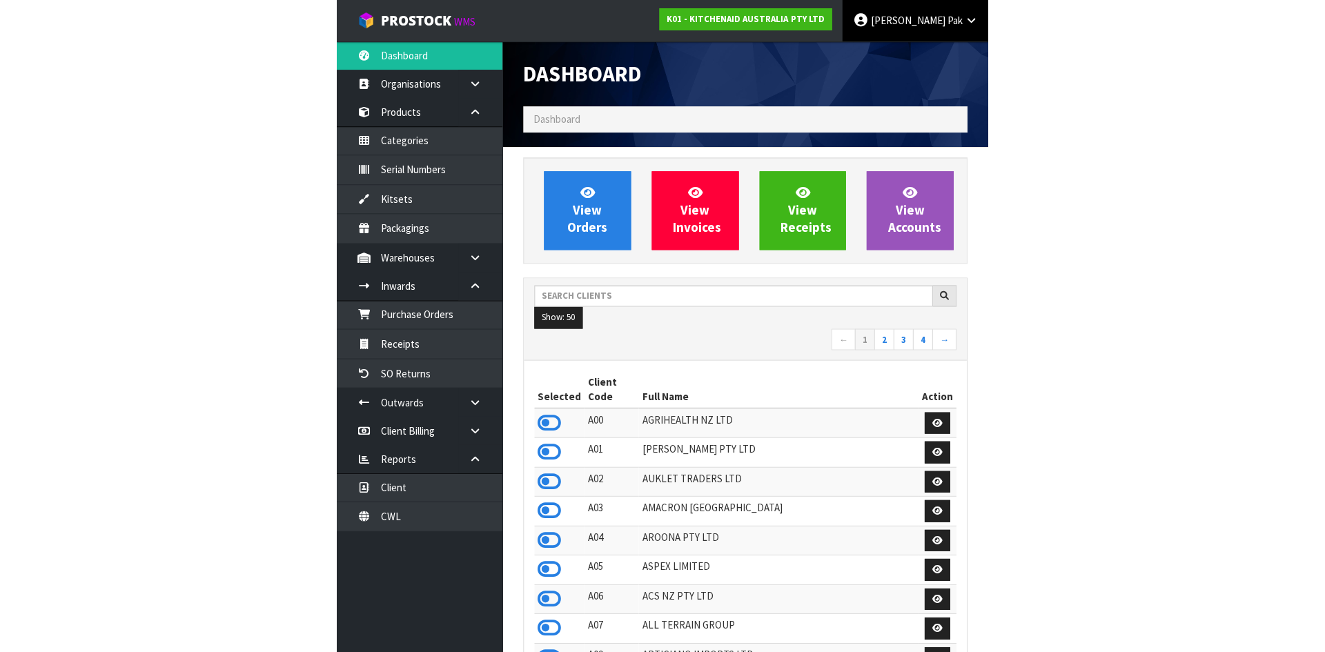
scroll to position [1045, 564]
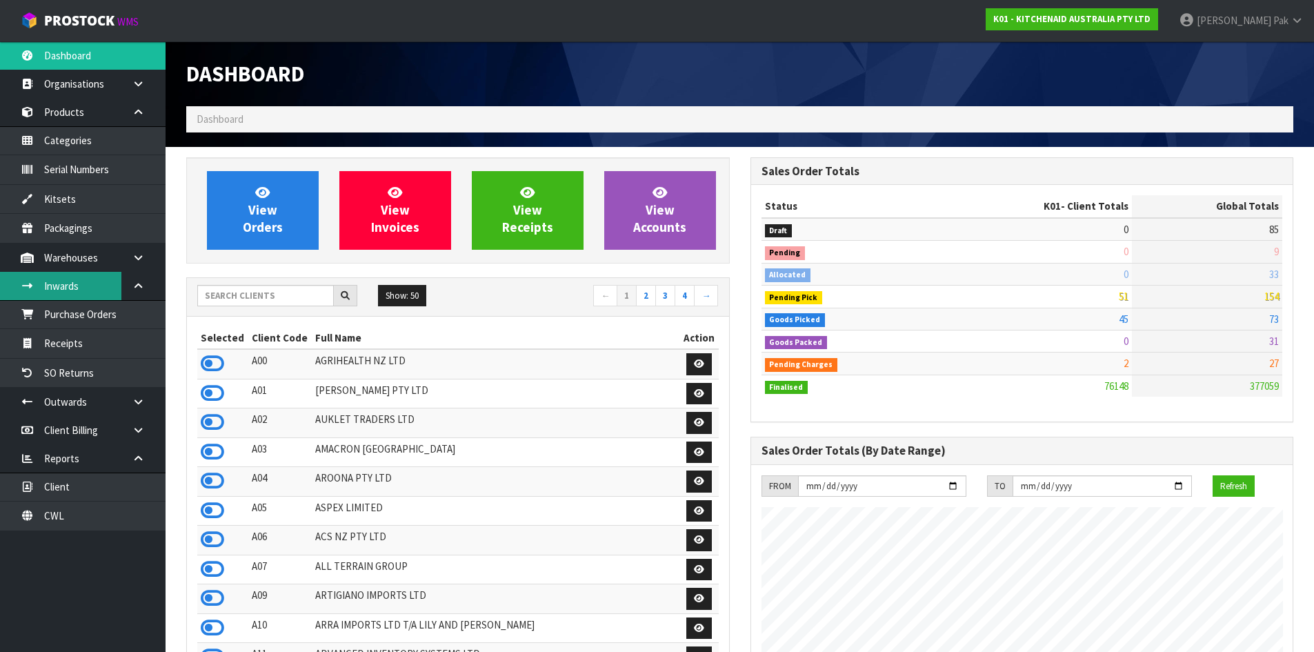
click at [79, 293] on link "Inwards" at bounding box center [83, 286] width 166 height 28
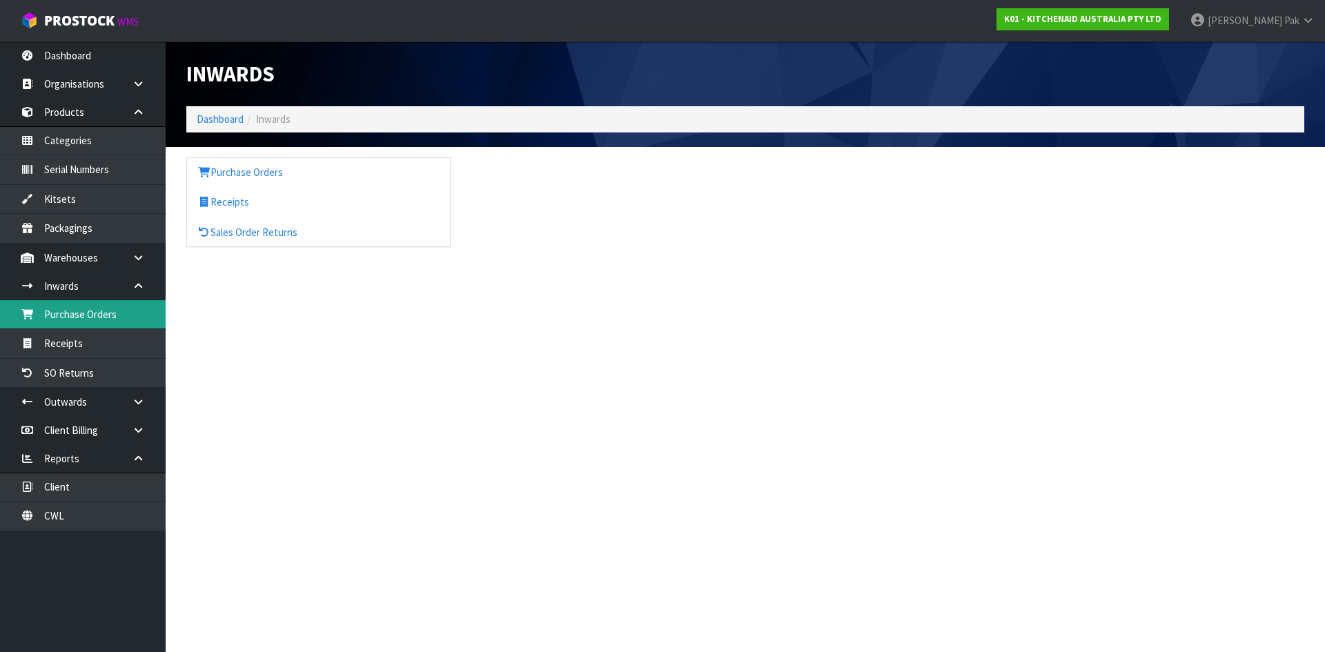
click at [89, 319] on section "Inwards Dashboard Inwards Purchase Orders Receipts Sales Order Returns" at bounding box center [662, 326] width 1325 height 652
click at [97, 317] on link "Purchase Orders" at bounding box center [83, 314] width 166 height 28
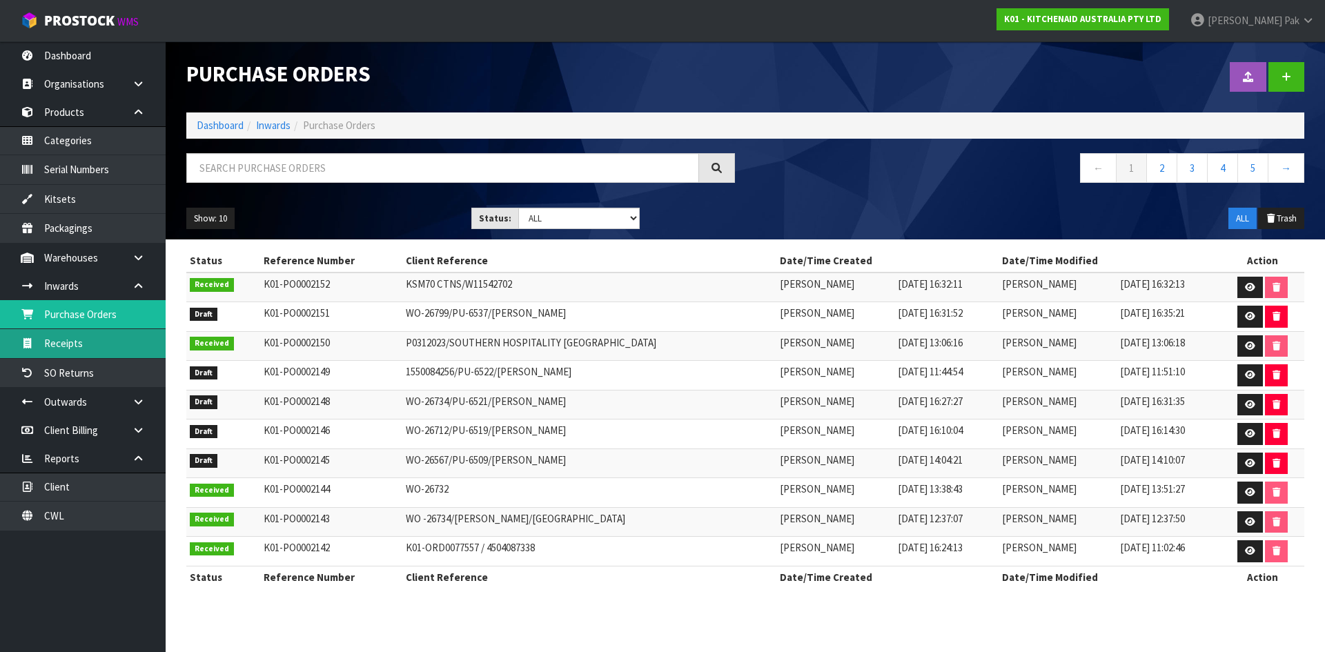
click at [95, 348] on link "Receipts" at bounding box center [83, 343] width 166 height 28
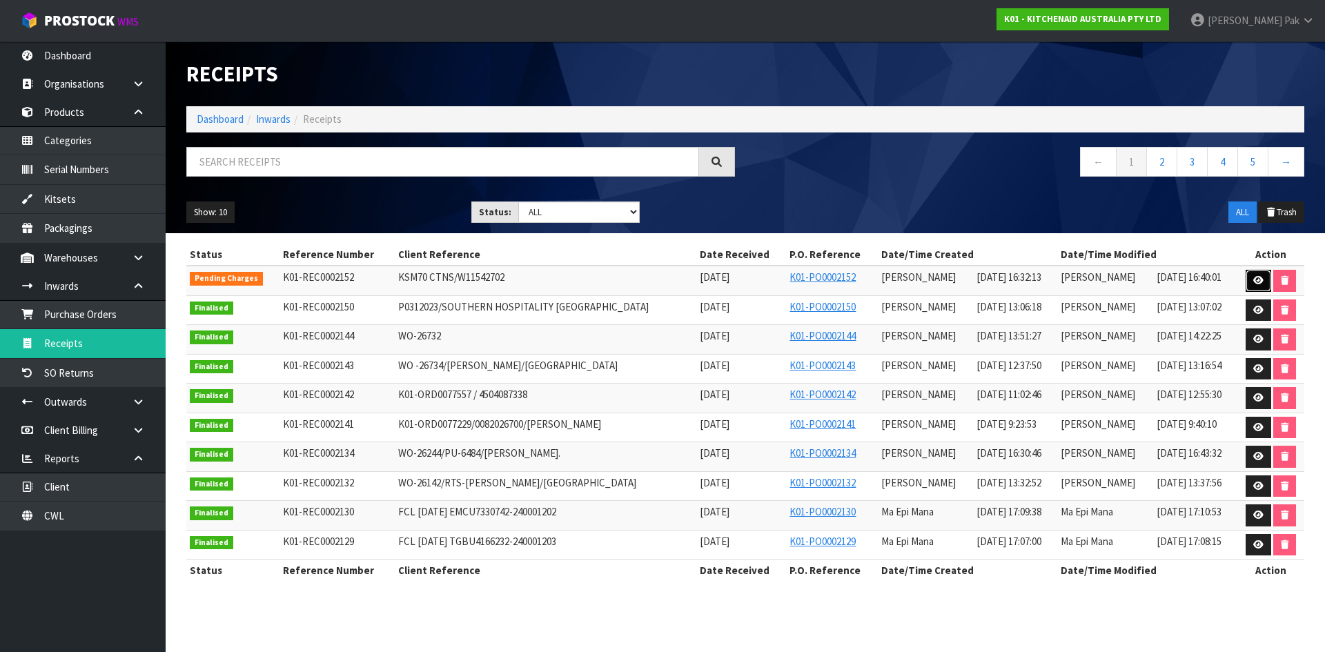
click at [650, 275] on link at bounding box center [1258, 281] width 26 height 22
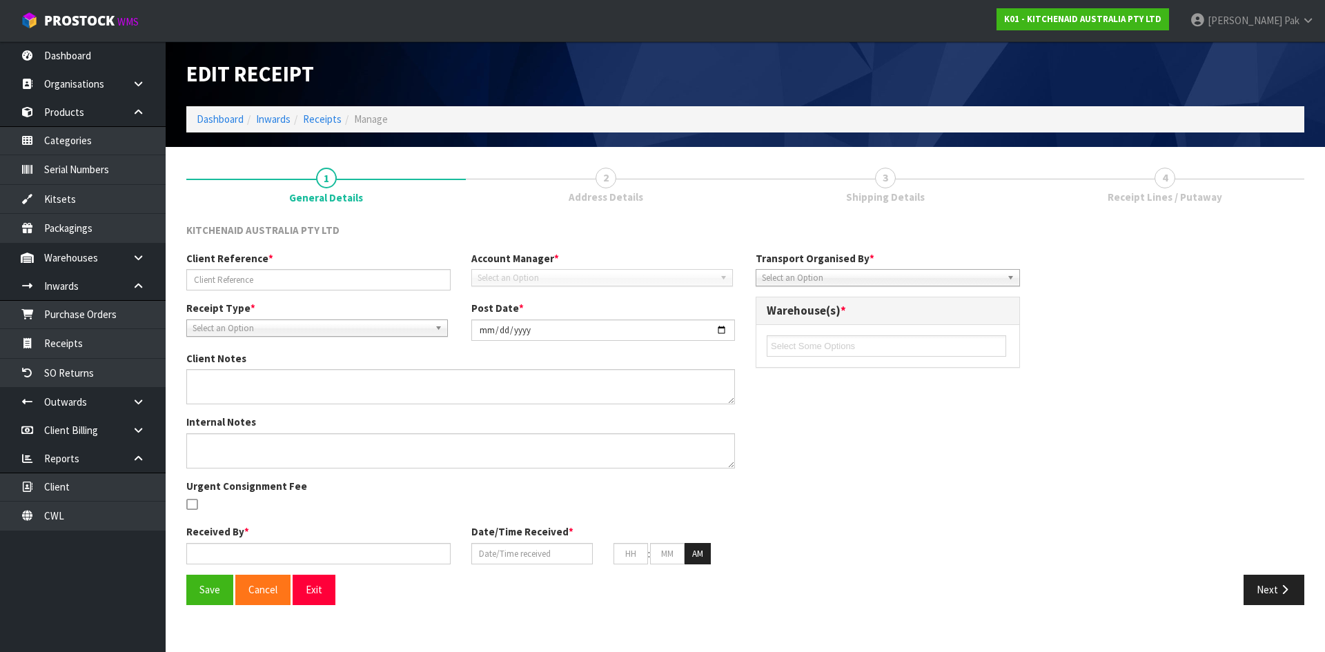
type input "KSM70 CTNS/W11542702"
type input "2025-08-15"
type input "Prabhneet Kaur"
type input "[DATE]"
type input "04"
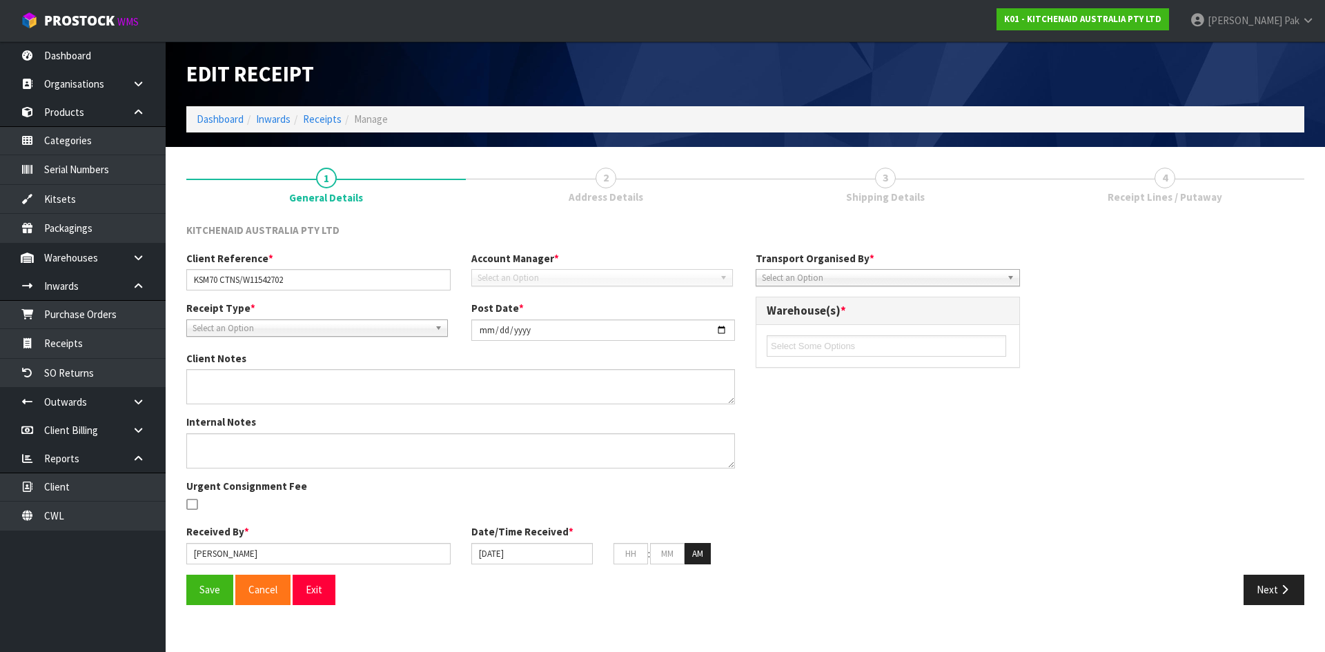
type input "32"
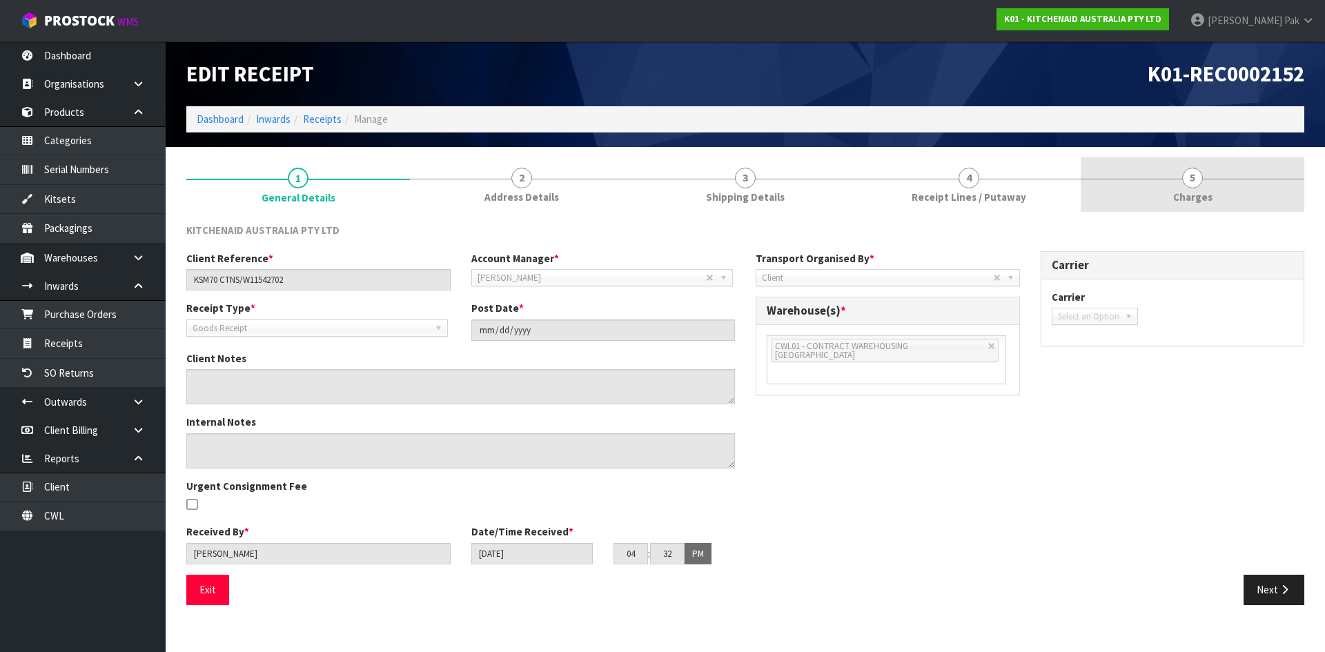
click at [650, 190] on link "5 Charges" at bounding box center [1193, 184] width 224 height 55
